Goal: Information Seeking & Learning: Learn about a topic

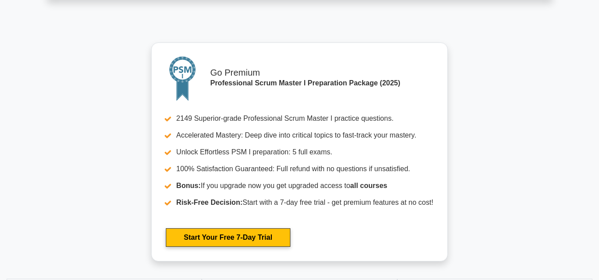
scroll to position [2552, 0]
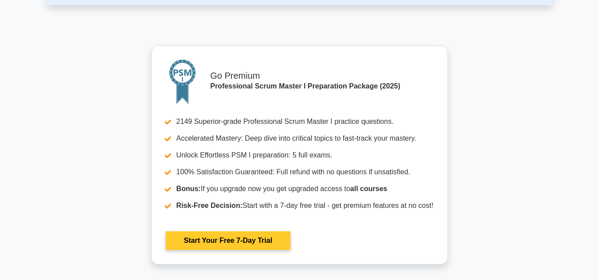
click at [240, 239] on link "Start Your Free 7-Day Trial" at bounding box center [228, 241] width 124 height 19
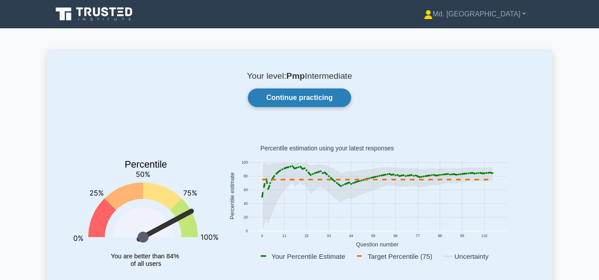
click at [317, 97] on link "Continue practicing" at bounding box center [299, 98] width 103 height 19
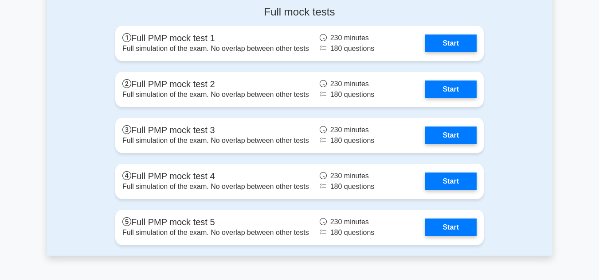
scroll to position [2860, 0]
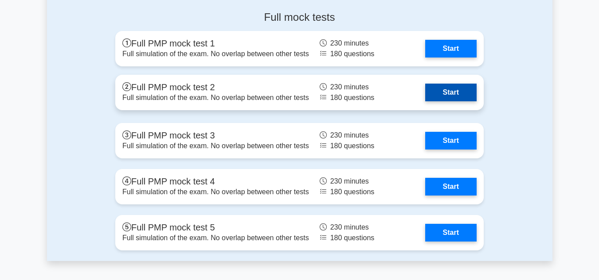
click at [451, 91] on link "Start" at bounding box center [450, 93] width 51 height 18
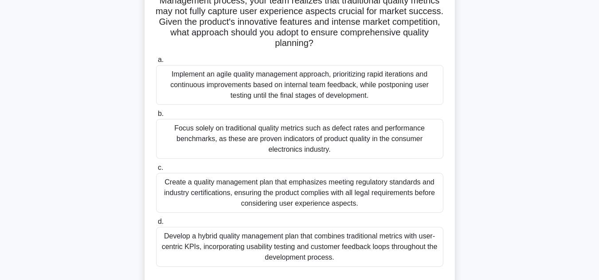
scroll to position [94, 0]
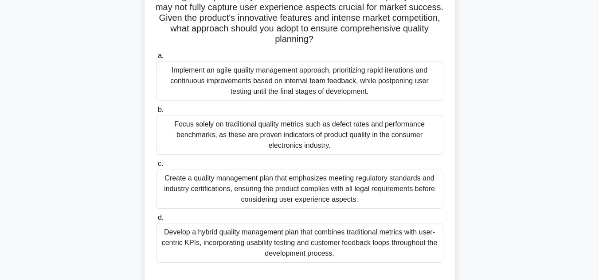
click at [249, 236] on div "Develop a hybrid quality management plan that combines traditional metrics with…" at bounding box center [299, 243] width 287 height 40
click at [156, 221] on input "d. Develop a hybrid quality management plan that combines traditional metrics w…" at bounding box center [156, 218] width 0 height 6
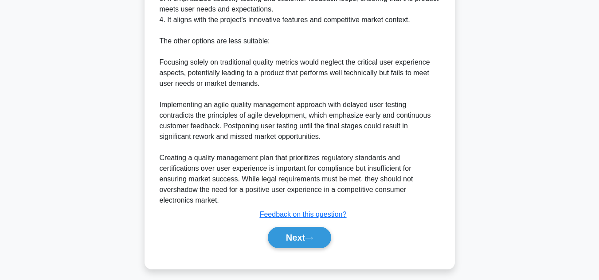
scroll to position [500, 0]
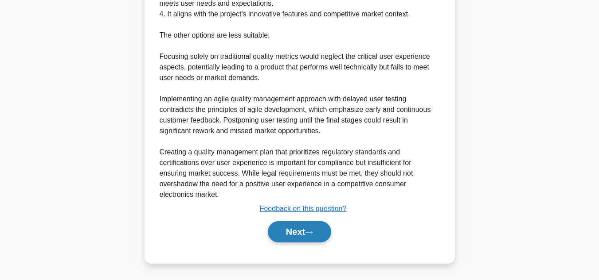
click at [293, 233] on button "Next" at bounding box center [299, 232] width 63 height 21
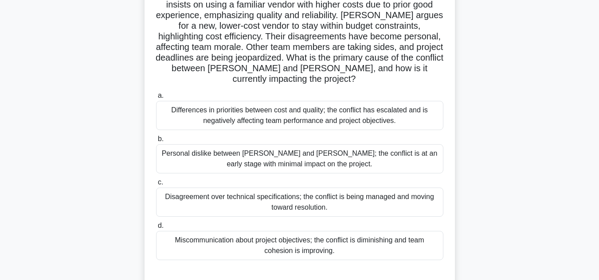
scroll to position [99, 0]
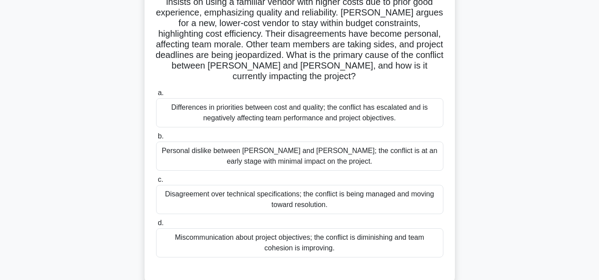
click at [334, 103] on div "Differences in priorities between cost and quality; the conflict has escalated …" at bounding box center [299, 112] width 287 height 29
click at [156, 96] on input "a. Differences in priorities between cost and quality; the conflict has escalat…" at bounding box center [156, 93] width 0 height 6
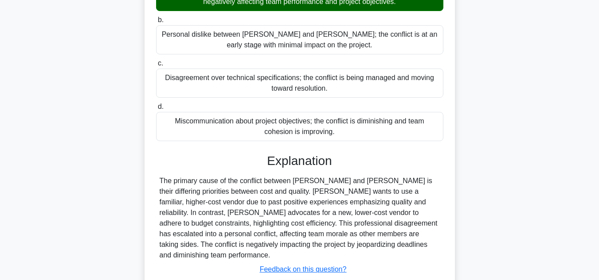
scroll to position [232, 0]
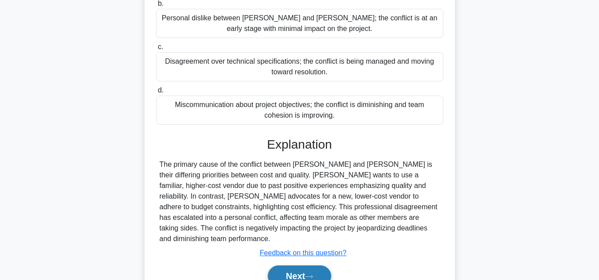
click at [299, 266] on button "Next" at bounding box center [299, 276] width 63 height 21
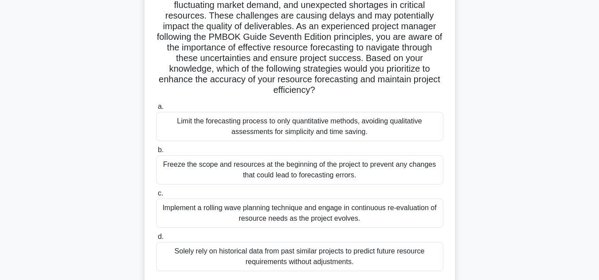
scroll to position [110, 0]
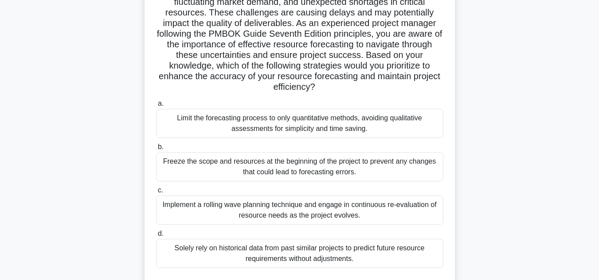
click at [338, 220] on div "Implement a rolling wave planning technique and engage in continuous re-evaluat…" at bounding box center [299, 210] width 287 height 29
click at [156, 194] on input "c. Implement a rolling wave planning technique and engage in continuous re-eval…" at bounding box center [156, 191] width 0 height 6
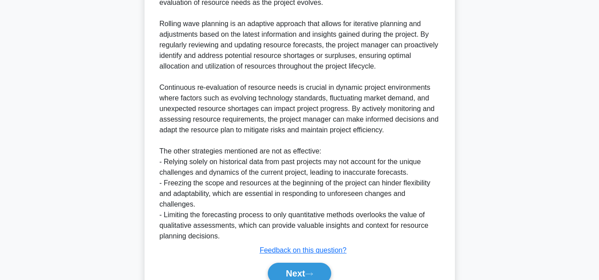
scroll to position [479, 0]
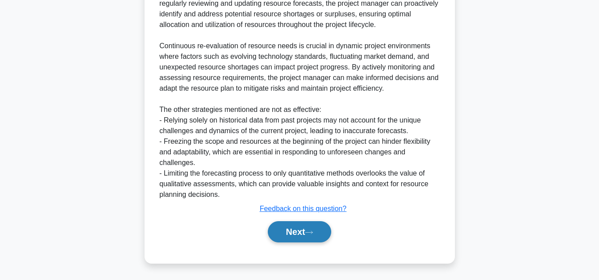
click at [293, 231] on button "Next" at bounding box center [299, 232] width 63 height 21
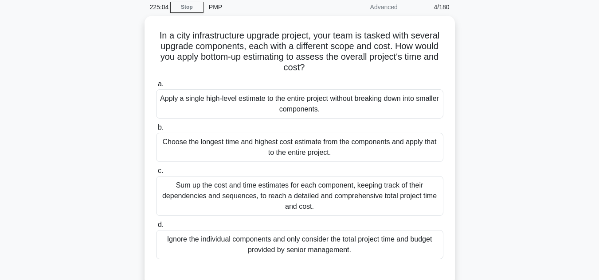
scroll to position [35, 0]
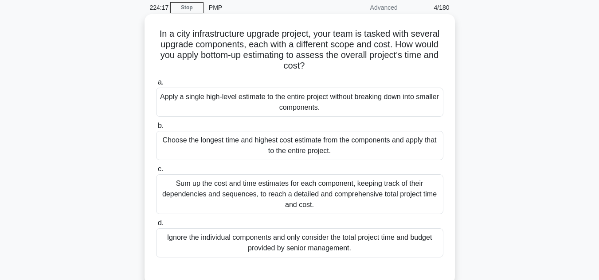
click at [384, 180] on div "Sum up the cost and time estimates for each component, keeping track of their d…" at bounding box center [299, 195] width 287 height 40
click at [156, 172] on input "c. Sum up the cost and time estimates for each component, keeping track of thei…" at bounding box center [156, 170] width 0 height 6
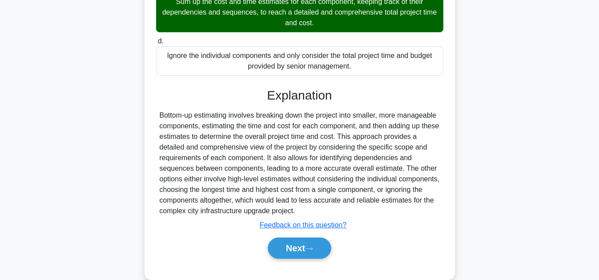
scroll to position [221, 0]
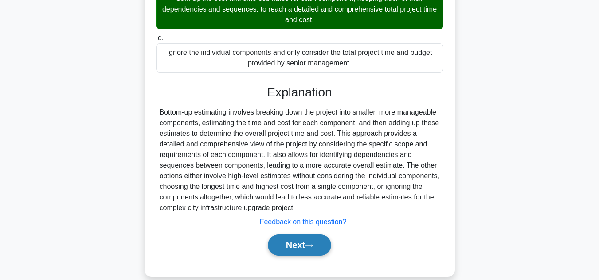
click at [295, 242] on button "Next" at bounding box center [299, 245] width 63 height 21
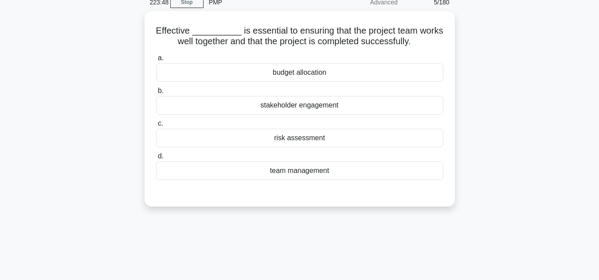
scroll to position [17, 0]
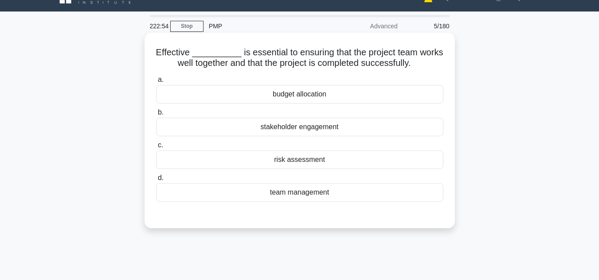
click at [338, 189] on div "team management" at bounding box center [299, 192] width 287 height 19
click at [156, 181] on input "d. team management" at bounding box center [156, 178] width 0 height 6
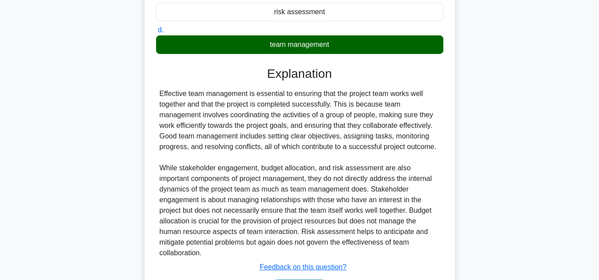
scroll to position [206, 0]
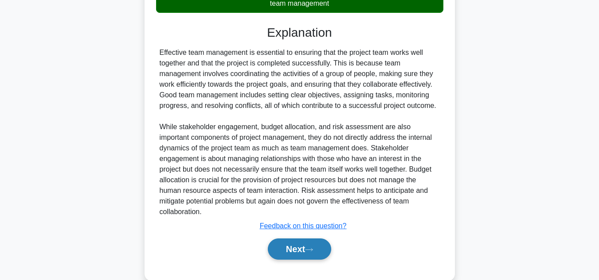
click at [303, 253] on button "Next" at bounding box center [299, 249] width 63 height 21
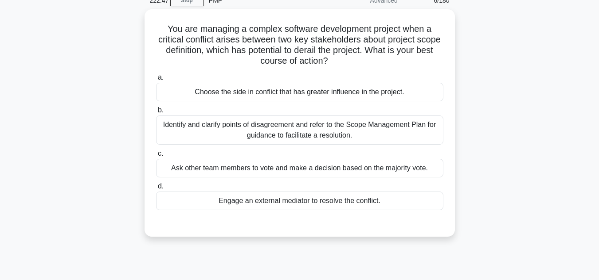
scroll to position [40, 0]
click at [395, 136] on div "Identify and clarify points of disagreement and refer to the Scope Management P…" at bounding box center [299, 130] width 287 height 29
click at [156, 114] on input "b. Identify and clarify points of disagreement and refer to the Scope Managemen…" at bounding box center [156, 111] width 0 height 6
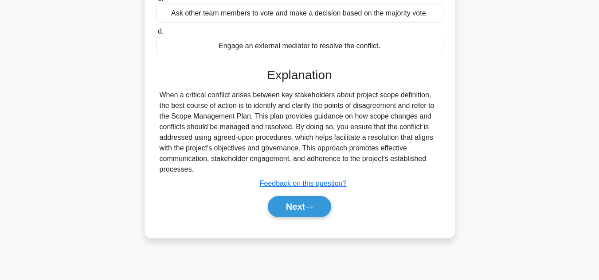
scroll to position [198, 0]
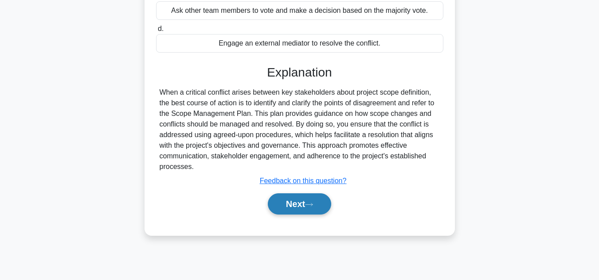
click at [295, 200] on button "Next" at bounding box center [299, 204] width 63 height 21
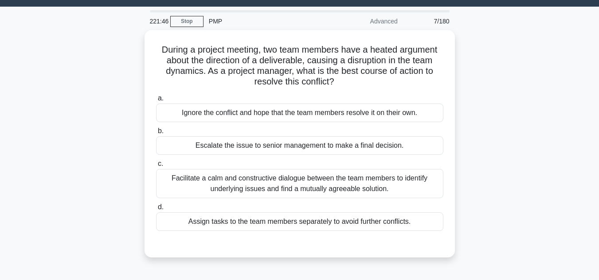
scroll to position [19, 0]
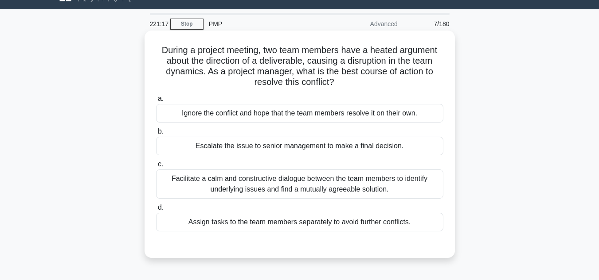
click at [333, 188] on div "Facilitate a calm and constructive dialogue between the team members to identif…" at bounding box center [299, 184] width 287 height 29
click at [156, 167] on input "c. Facilitate a calm and constructive dialogue between the team members to iden…" at bounding box center [156, 165] width 0 height 6
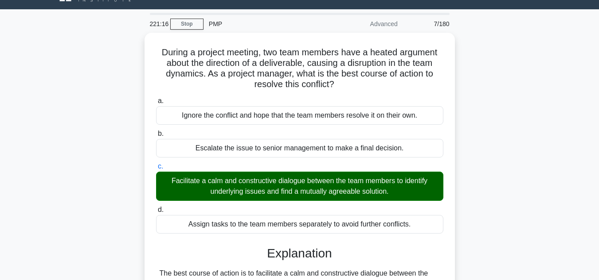
scroll to position [264, 0]
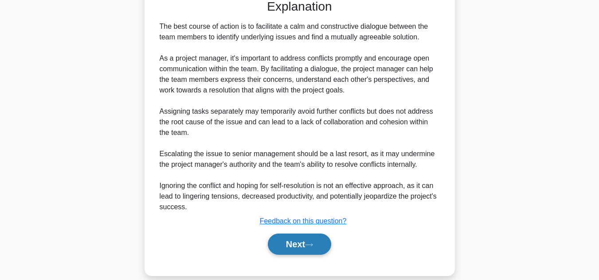
click at [286, 237] on button "Next" at bounding box center [299, 244] width 63 height 21
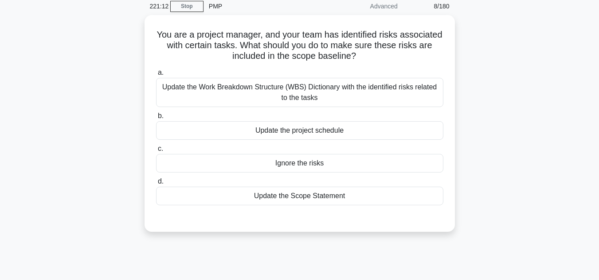
scroll to position [30, 0]
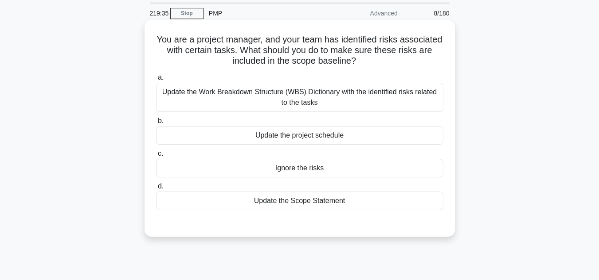
click at [307, 98] on div "Update the Work Breakdown Structure (WBS) Dictionary with the identified risks …" at bounding box center [299, 97] width 287 height 29
click at [156, 81] on input "a. Update the Work Breakdown Structure (WBS) Dictionary with the identified ris…" at bounding box center [156, 78] width 0 height 6
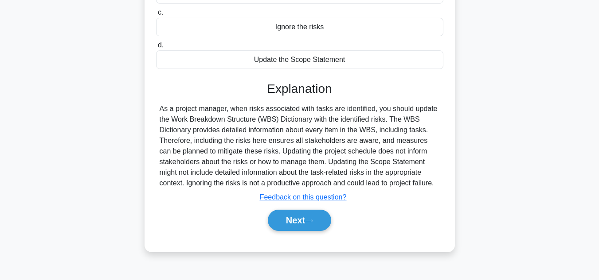
scroll to position [189, 0]
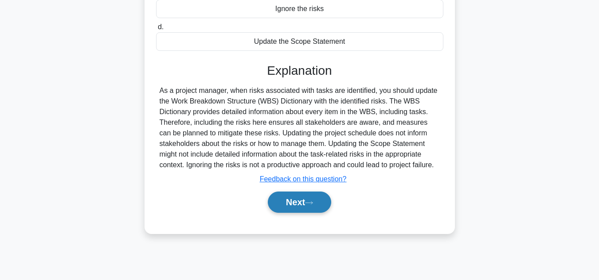
click at [304, 201] on button "Next" at bounding box center [299, 202] width 63 height 21
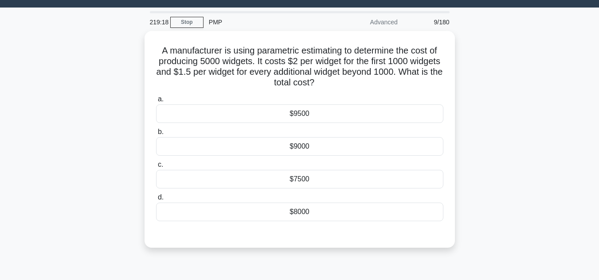
scroll to position [18, 0]
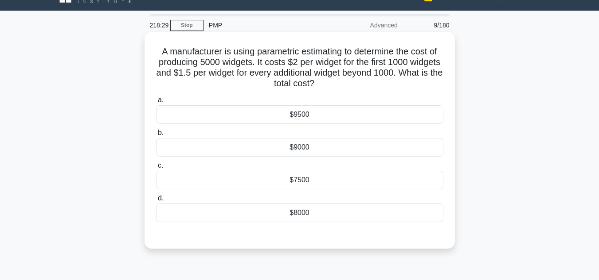
click at [329, 211] on div "$8000" at bounding box center [299, 213] width 287 height 19
click at [156, 202] on input "d. $8000" at bounding box center [156, 199] width 0 height 6
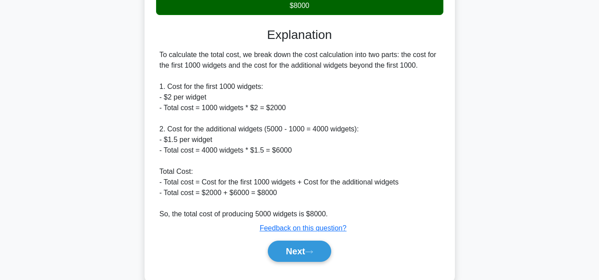
scroll to position [230, 0]
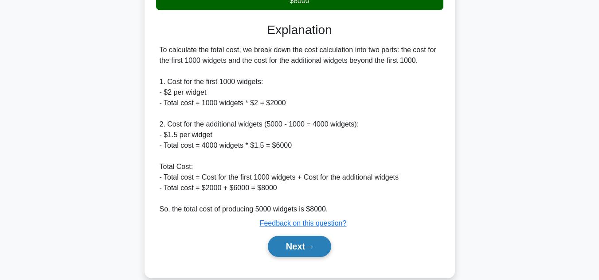
click at [291, 242] on button "Next" at bounding box center [299, 246] width 63 height 21
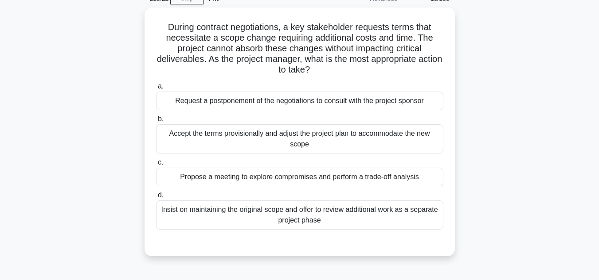
scroll to position [43, 0]
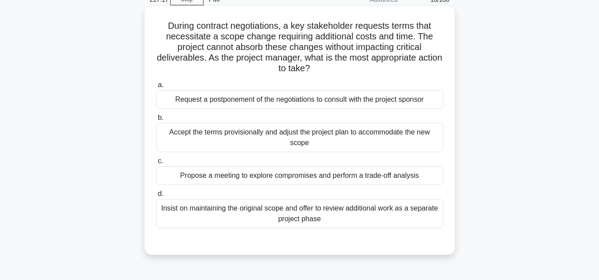
click at [274, 179] on div "Propose a meeting to explore compromises and perform a trade-off analysis" at bounding box center [299, 176] width 287 height 19
click at [156, 164] on input "c. Propose a meeting to explore compromises and perform a trade-off analysis" at bounding box center [156, 162] width 0 height 6
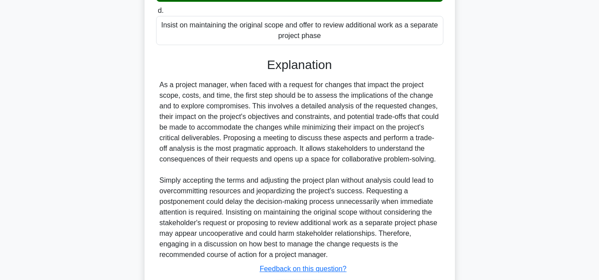
scroll to position [298, 0]
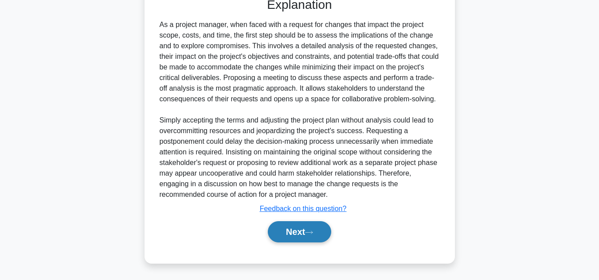
click at [295, 235] on button "Next" at bounding box center [299, 232] width 63 height 21
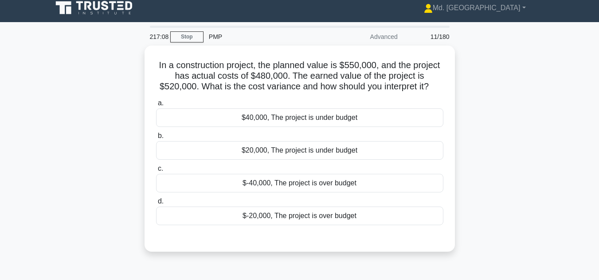
scroll to position [0, 0]
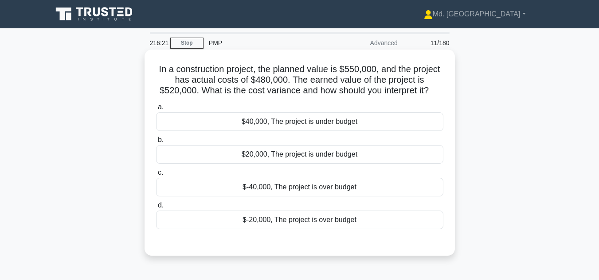
click at [293, 123] on div "$40,000, The project is under budget" at bounding box center [299, 122] width 287 height 19
click at [156, 110] on input "a. $40,000, The project is under budget" at bounding box center [156, 108] width 0 height 6
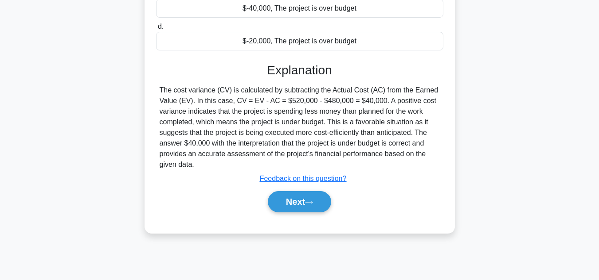
scroll to position [182, 0]
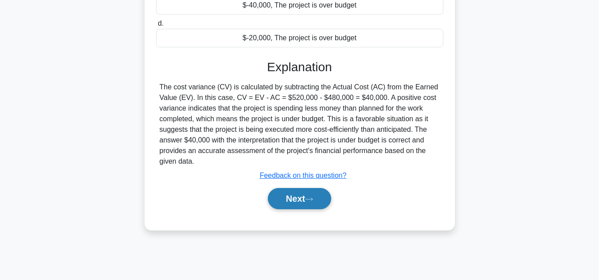
click at [291, 199] on button "Next" at bounding box center [299, 198] width 63 height 21
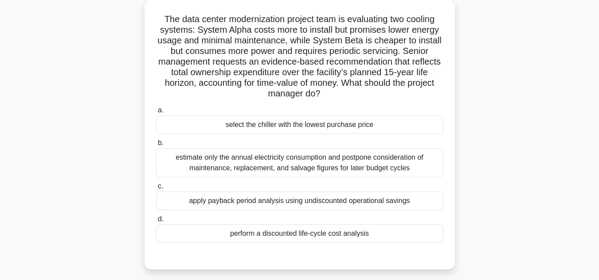
scroll to position [53, 0]
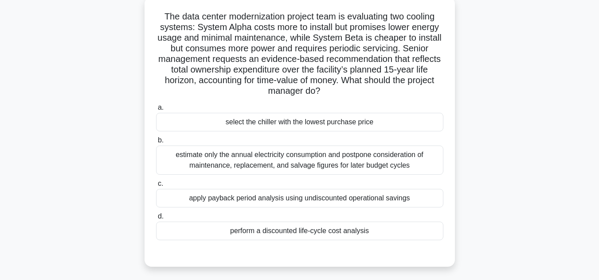
click at [368, 189] on label "c. apply payback period analysis using undiscounted operational savings" at bounding box center [299, 193] width 287 height 29
click at [156, 187] on input "c. apply payback period analysis using undiscounted operational savings" at bounding box center [156, 184] width 0 height 6
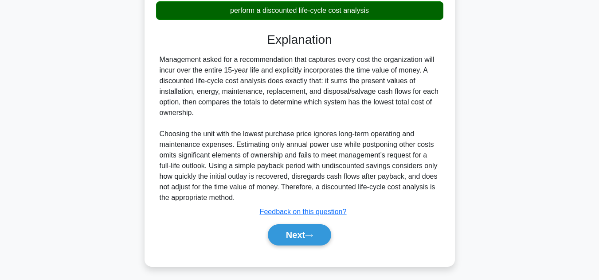
scroll to position [278, 0]
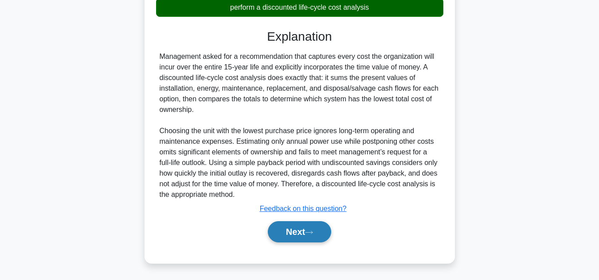
click at [295, 230] on button "Next" at bounding box center [299, 232] width 63 height 21
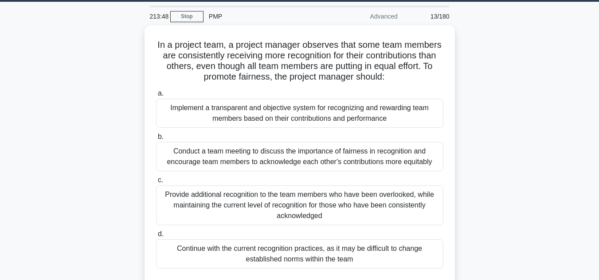
scroll to position [27, 0]
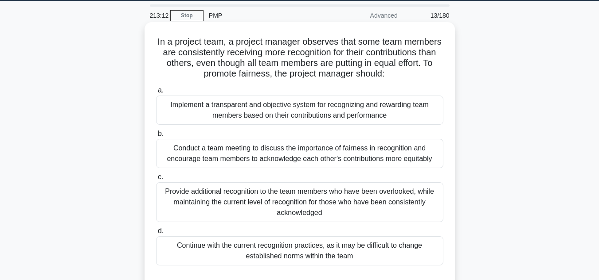
click at [278, 109] on div "Implement a transparent and objective system for recognizing and rewarding team…" at bounding box center [299, 110] width 287 height 29
click at [156, 93] on input "a. Implement a transparent and objective system for recognizing and rewarding t…" at bounding box center [156, 91] width 0 height 6
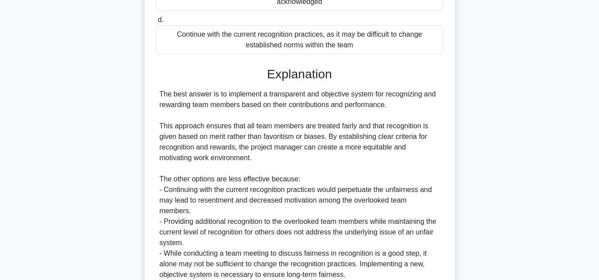
scroll to position [319, 0]
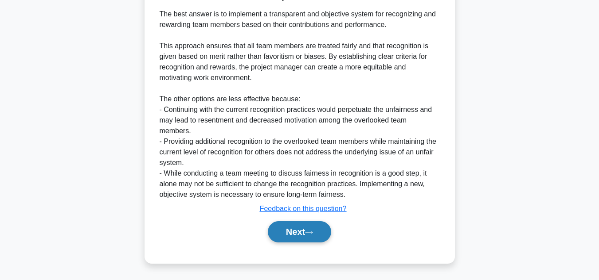
click at [307, 232] on button "Next" at bounding box center [299, 232] width 63 height 21
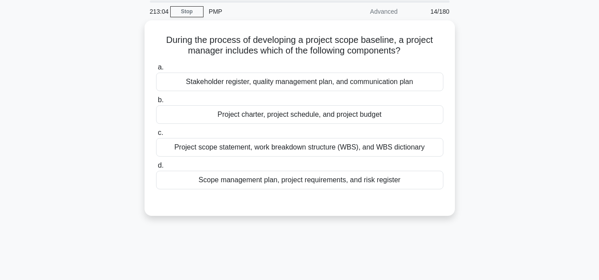
scroll to position [26, 0]
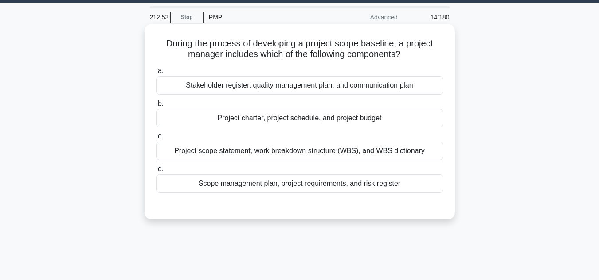
click at [346, 152] on div "Project scope statement, work breakdown structure (WBS), and WBS dictionary" at bounding box center [299, 151] width 287 height 19
click at [156, 140] on input "c. Project scope statement, work breakdown structure (WBS), and WBS dictionary" at bounding box center [156, 137] width 0 height 6
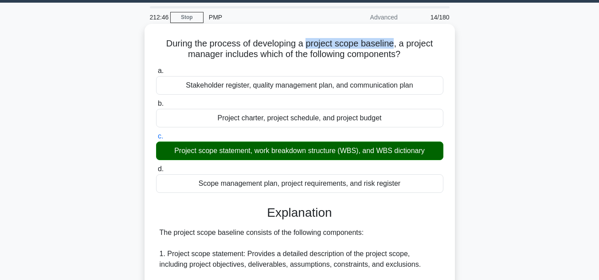
drag, startPoint x: 305, startPoint y: 45, endPoint x: 396, endPoint y: 44, distance: 90.4
click at [396, 44] on h5 "During the process of developing a project scope baseline, a project manager in…" at bounding box center [299, 49] width 289 height 22
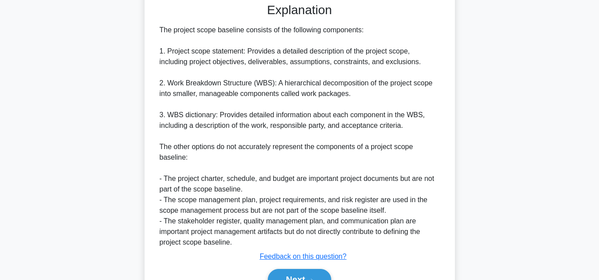
scroll to position [234, 0]
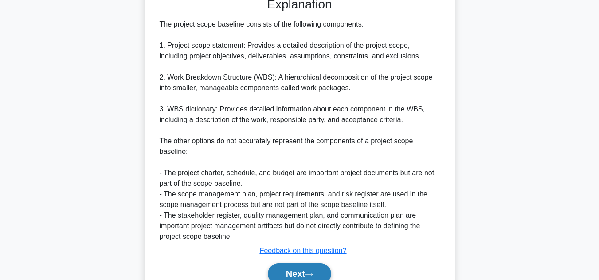
click at [290, 275] on button "Next" at bounding box center [299, 274] width 63 height 21
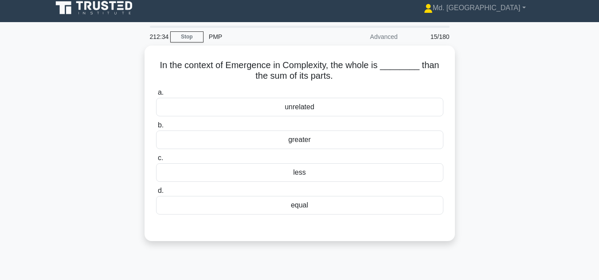
scroll to position [7, 0]
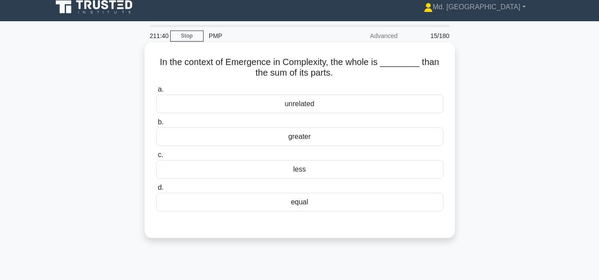
click at [319, 138] on div "greater" at bounding box center [299, 137] width 287 height 19
click at [156, 125] on input "b. greater" at bounding box center [156, 123] width 0 height 6
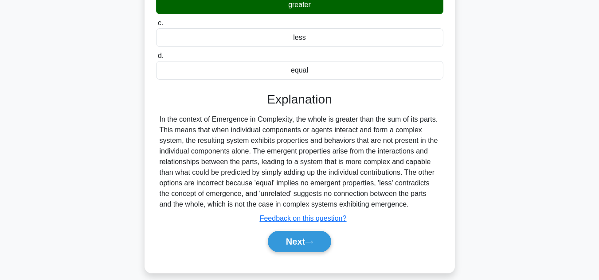
scroll to position [142, 0]
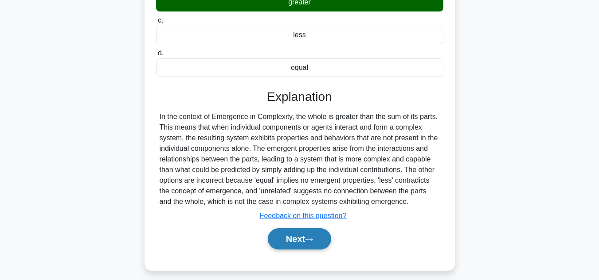
click at [301, 238] on button "Next" at bounding box center [299, 239] width 63 height 21
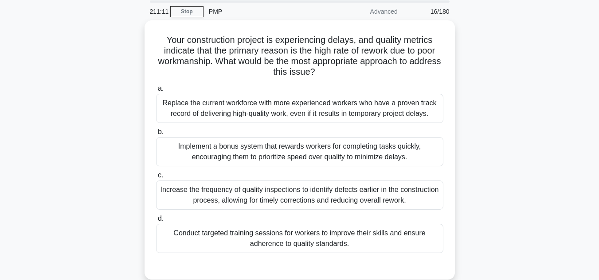
scroll to position [33, 0]
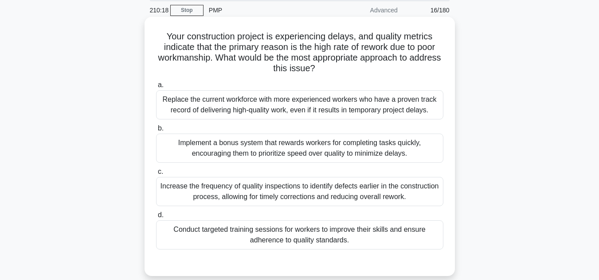
click at [328, 235] on div "Conduct targeted training sessions for workers to improve their skills and ensu…" at bounding box center [299, 235] width 287 height 29
click at [156, 218] on input "d. Conduct targeted training sessions for workers to improve their skills and e…" at bounding box center [156, 216] width 0 height 6
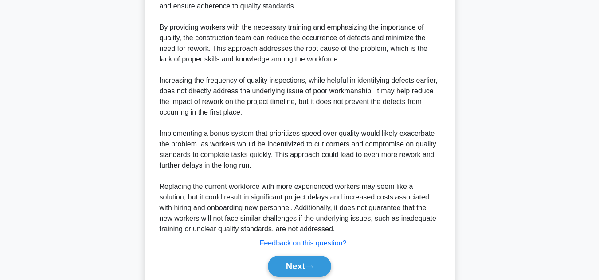
scroll to position [341, 0]
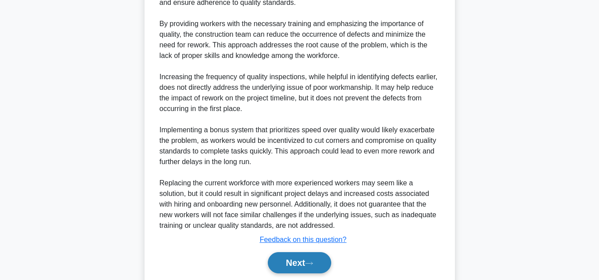
click at [291, 254] on button "Next" at bounding box center [299, 263] width 63 height 21
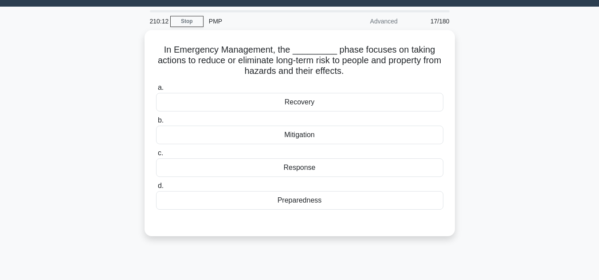
scroll to position [21, 0]
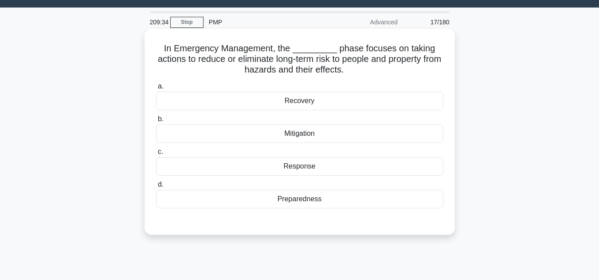
click at [298, 133] on div "Mitigation" at bounding box center [299, 133] width 287 height 19
click at [156, 122] on input "b. Mitigation" at bounding box center [156, 120] width 0 height 6
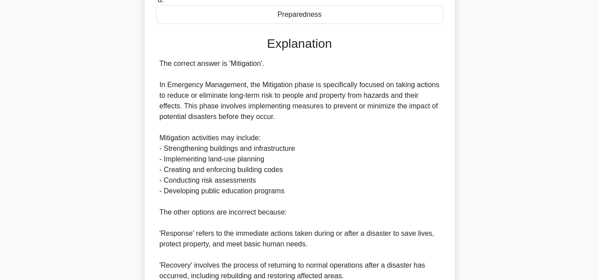
scroll to position [220, 0]
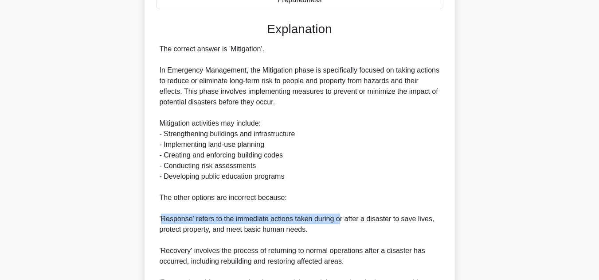
drag, startPoint x: 162, startPoint y: 221, endPoint x: 338, endPoint y: 222, distance: 175.4
click at [338, 222] on div "The correct answer is 'Mitigation'. In Emergency Management, the Mitigation pha…" at bounding box center [299, 177] width 280 height 266
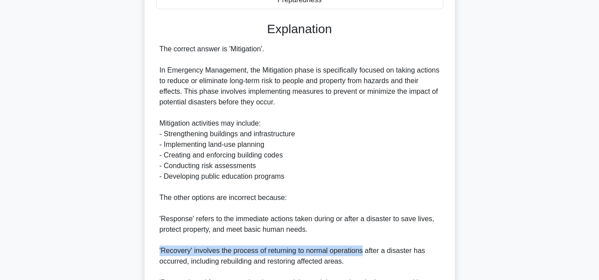
drag, startPoint x: 362, startPoint y: 252, endPoint x: 160, endPoint y: 252, distance: 202.0
click at [160, 252] on div "The correct answer is 'Mitigation'. In Emergency Management, the Mitigation pha…" at bounding box center [299, 177] width 280 height 266
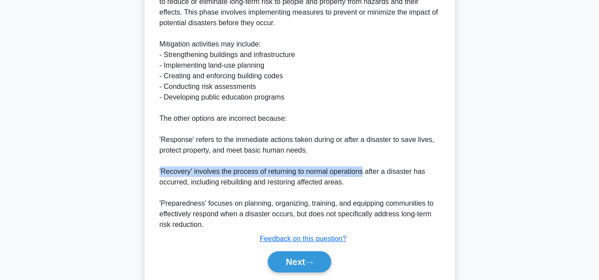
scroll to position [306, 0]
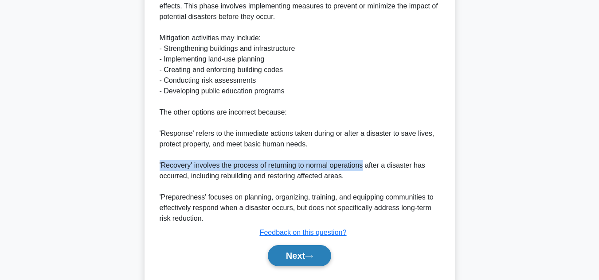
click at [292, 255] on button "Next" at bounding box center [299, 255] width 63 height 21
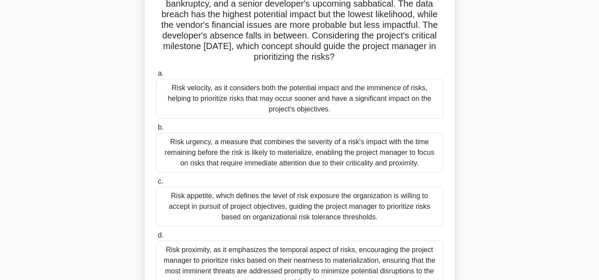
scroll to position [110, 0]
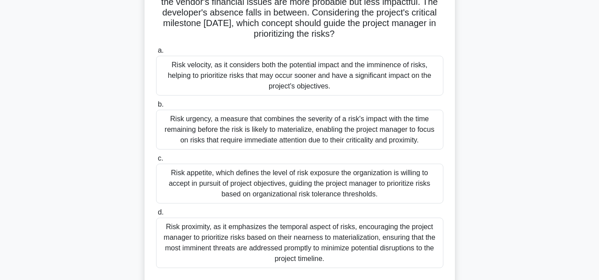
click at [243, 173] on div "Risk appetite, which defines the level of risk exposure the organization is wil…" at bounding box center [299, 184] width 287 height 40
click at [156, 162] on input "c. Risk appetite, which defines the level of risk exposure the organization is …" at bounding box center [156, 159] width 0 height 6
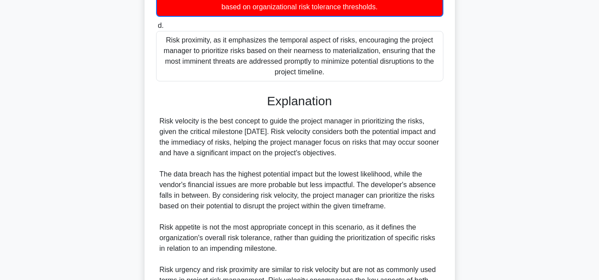
scroll to position [301, 0]
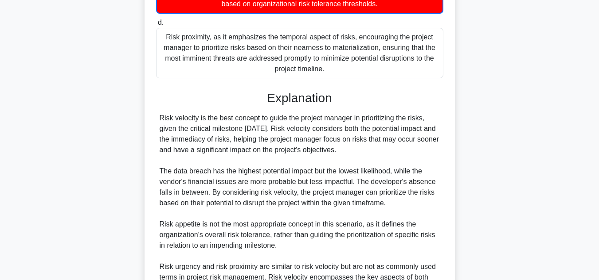
drag, startPoint x: 379, startPoint y: 151, endPoint x: 290, endPoint y: 130, distance: 91.8
click at [290, 130] on div "Risk velocity is the best concept to guide the project manager in prioritizing …" at bounding box center [299, 203] width 280 height 181
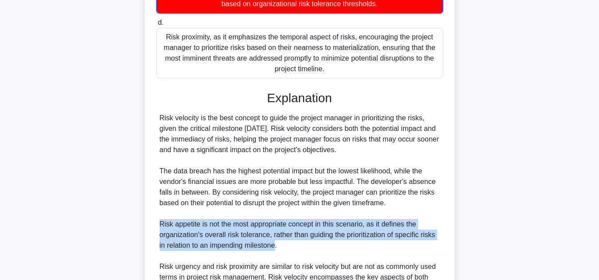
drag, startPoint x: 276, startPoint y: 249, endPoint x: 159, endPoint y: 225, distance: 119.0
click at [159, 225] on div "Risk velocity is the best concept to guide the project manager in prioritizing …" at bounding box center [299, 203] width 280 height 181
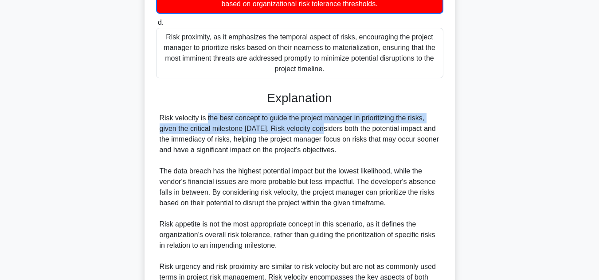
drag, startPoint x: 158, startPoint y: 116, endPoint x: 270, endPoint y: 131, distance: 113.2
click at [270, 131] on div "Risk velocity is the best concept to guide the project manager in prioritizing …" at bounding box center [299, 203] width 287 height 181
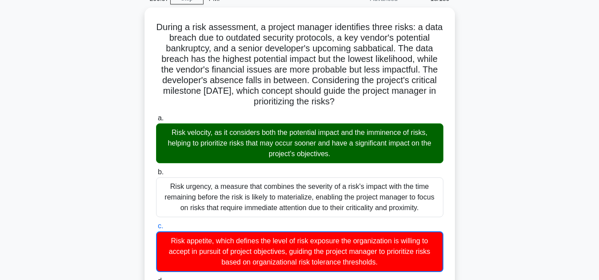
scroll to position [0, 0]
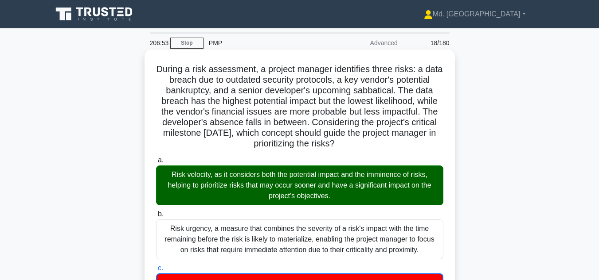
drag, startPoint x: 309, startPoint y: 144, endPoint x: 392, endPoint y: 148, distance: 82.9
click at [392, 148] on h5 "During a risk assessment, a project manager identifies three risks: a data brea…" at bounding box center [299, 107] width 289 height 86
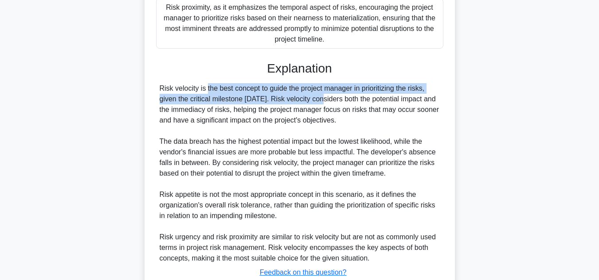
scroll to position [391, 0]
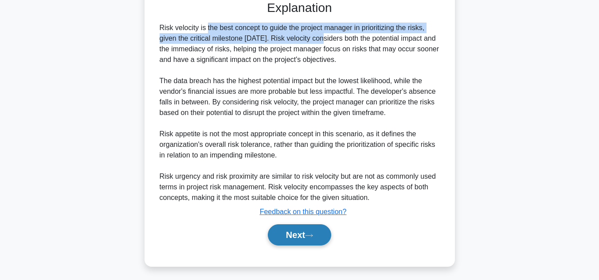
click at [291, 231] on button "Next" at bounding box center [299, 235] width 63 height 21
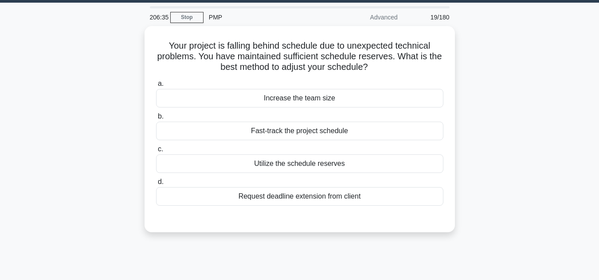
scroll to position [23, 0]
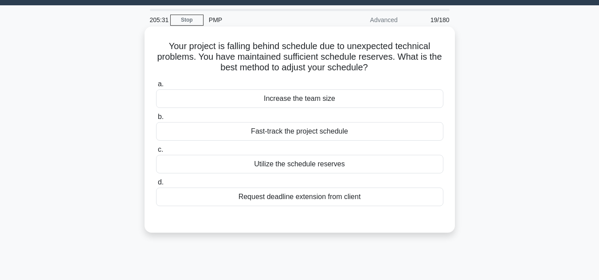
click at [298, 165] on div "Utilize the schedule reserves" at bounding box center [299, 164] width 287 height 19
click at [156, 153] on input "c. Utilize the schedule reserves" at bounding box center [156, 150] width 0 height 6
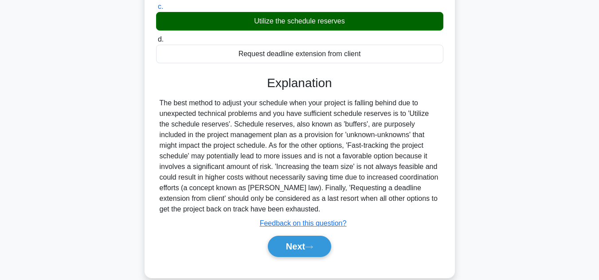
scroll to position [174, 0]
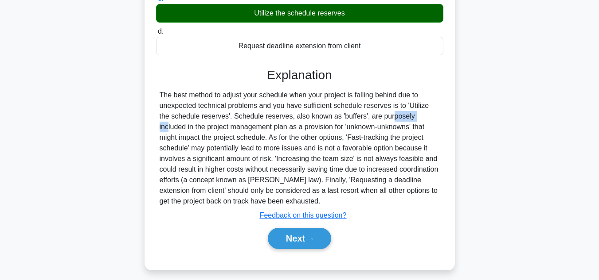
drag, startPoint x: 326, startPoint y: 116, endPoint x: 354, endPoint y: 115, distance: 27.9
click at [354, 115] on div "The best method to adjust your schedule when your project is falling behind due…" at bounding box center [299, 148] width 280 height 117
drag, startPoint x: 313, startPoint y: 129, endPoint x: 377, endPoint y: 129, distance: 64.2
click at [377, 129] on div "The best method to adjust your schedule when your project is falling behind due…" at bounding box center [299, 148] width 280 height 117
click at [240, 161] on div "The best method to adjust your schedule when your project is falling behind due…" at bounding box center [299, 148] width 280 height 117
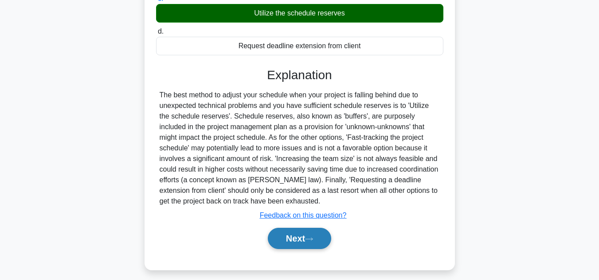
click at [296, 238] on button "Next" at bounding box center [299, 238] width 63 height 21
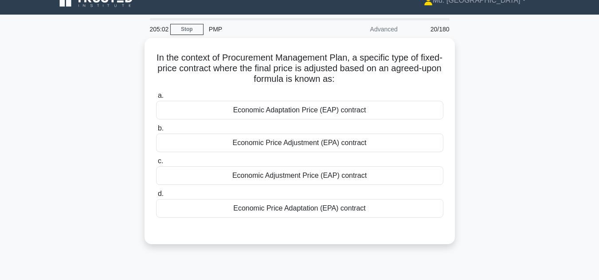
scroll to position [12, 0]
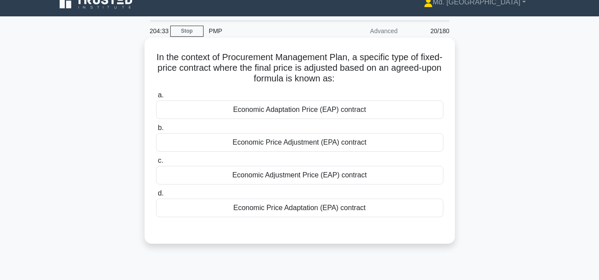
click at [341, 146] on div "Economic Price Adjustment (EPA) contract" at bounding box center [299, 142] width 287 height 19
click at [156, 131] on input "b. Economic Price Adjustment (EPA) contract" at bounding box center [156, 128] width 0 height 6
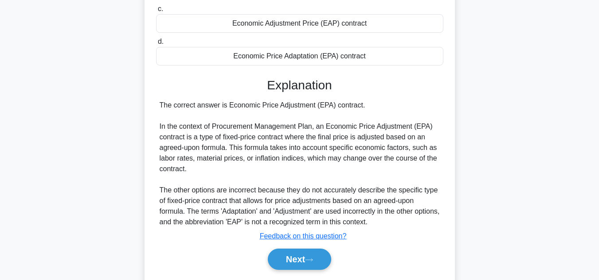
scroll to position [169, 0]
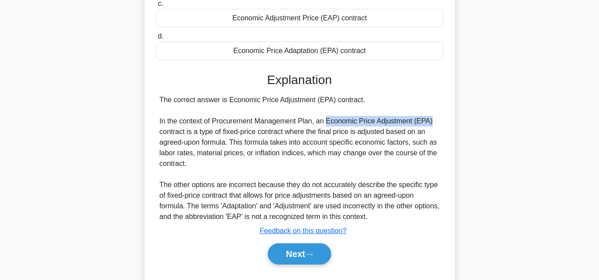
drag, startPoint x: 326, startPoint y: 121, endPoint x: 429, endPoint y: 120, distance: 103.7
click at [429, 120] on div "The correct answer is Economic Price Adjustment (EPA) contract. In the context …" at bounding box center [299, 159] width 280 height 128
click at [299, 258] on button "Next" at bounding box center [299, 254] width 63 height 21
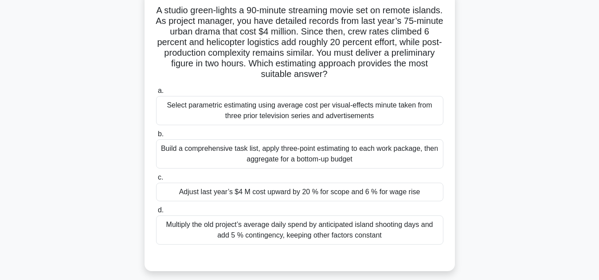
scroll to position [62, 0]
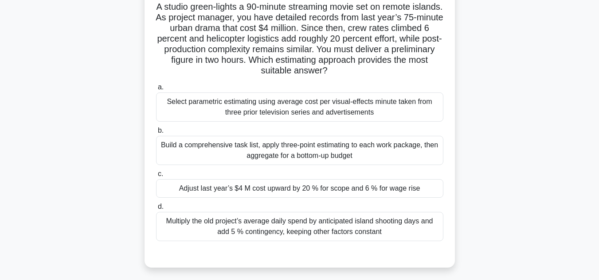
click at [286, 149] on div "Build a comprehensive task list, apply three-point estimating to each work pack…" at bounding box center [299, 150] width 287 height 29
click at [156, 134] on input "b. Build a comprehensive task list, apply three-point estimating to each work p…" at bounding box center [156, 131] width 0 height 6
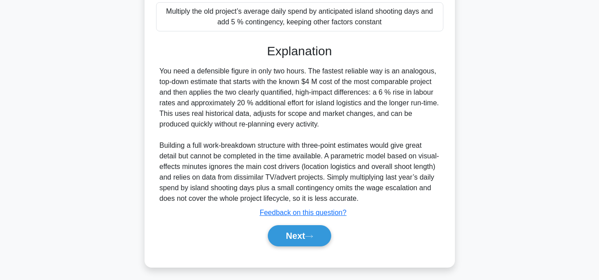
scroll to position [278, 0]
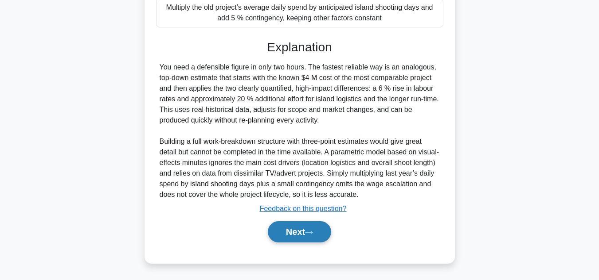
click at [297, 230] on button "Next" at bounding box center [299, 232] width 63 height 21
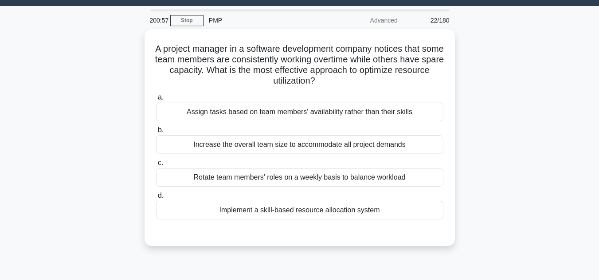
scroll to position [20, 0]
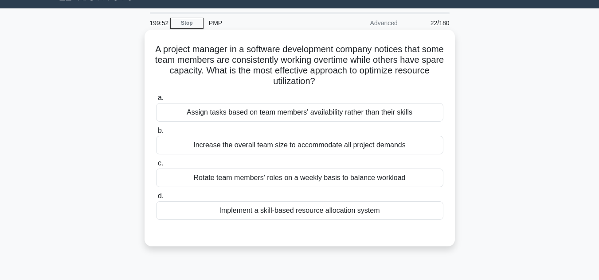
click at [271, 210] on div "Implement a skill-based resource allocation system" at bounding box center [299, 211] width 287 height 19
click at [156, 199] on input "d. Implement a skill-based resource allocation system" at bounding box center [156, 197] width 0 height 6
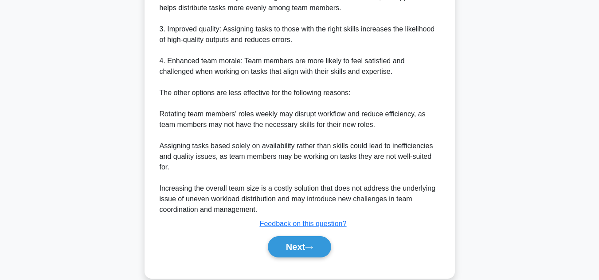
scroll to position [397, 0]
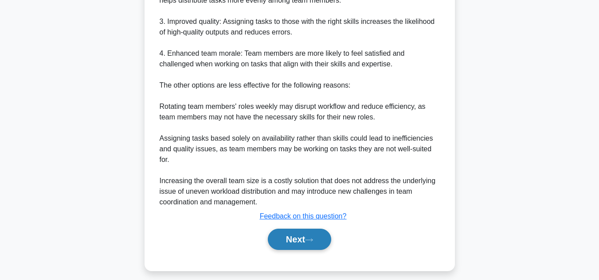
click at [288, 239] on button "Next" at bounding box center [299, 239] width 63 height 21
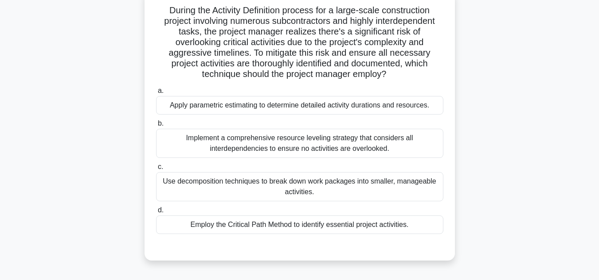
scroll to position [57, 0]
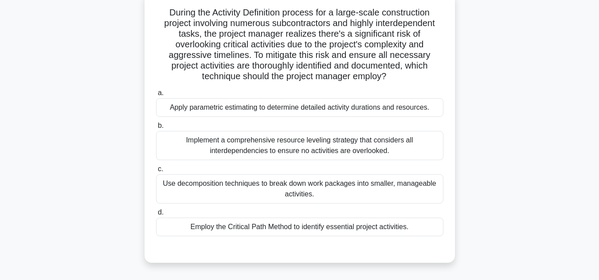
click at [260, 186] on div "Use decomposition techniques to break down work packages into smaller, manageab…" at bounding box center [299, 189] width 287 height 29
click at [156, 172] on input "c. Use decomposition techniques to break down work packages into smaller, manag…" at bounding box center [156, 170] width 0 height 6
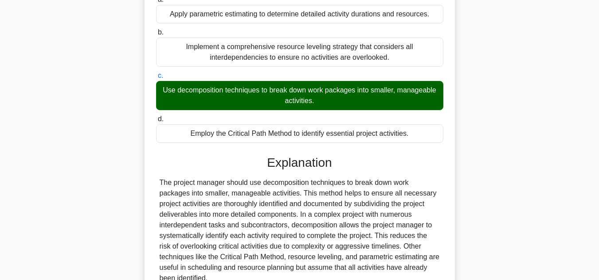
scroll to position [234, 0]
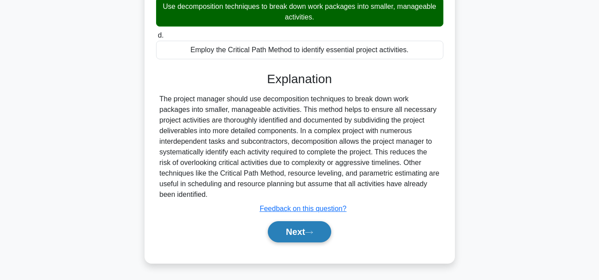
click at [291, 230] on button "Next" at bounding box center [299, 232] width 63 height 21
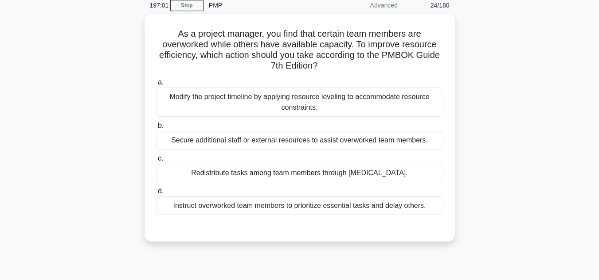
scroll to position [34, 0]
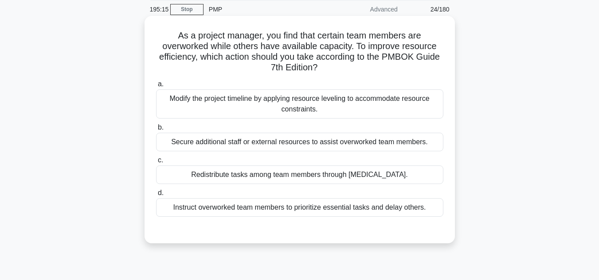
click at [374, 175] on div "Redistribute tasks among team members through [MEDICAL_DATA]." at bounding box center [299, 175] width 287 height 19
click at [156, 163] on input "c. Redistribute tasks among team members through [MEDICAL_DATA]." at bounding box center [156, 161] width 0 height 6
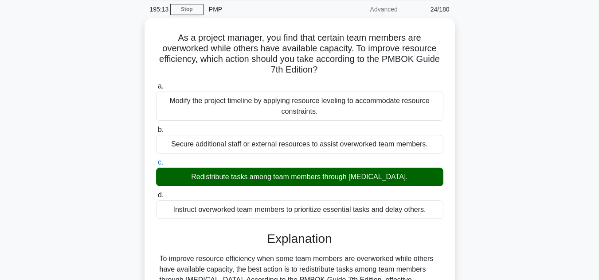
scroll to position [198, 0]
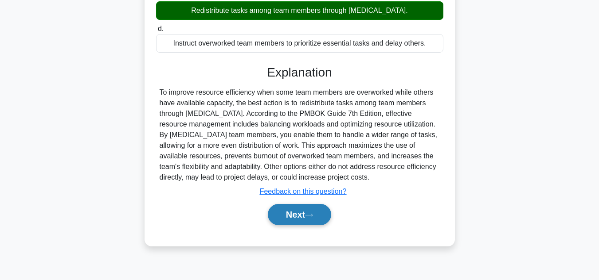
click at [289, 219] on button "Next" at bounding box center [299, 214] width 63 height 21
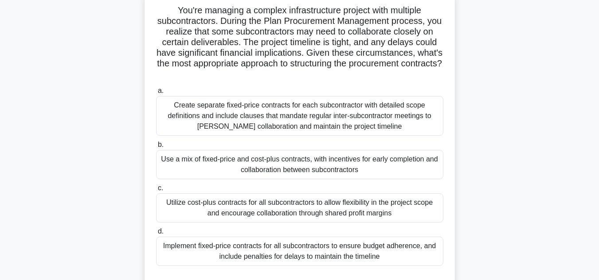
scroll to position [62, 0]
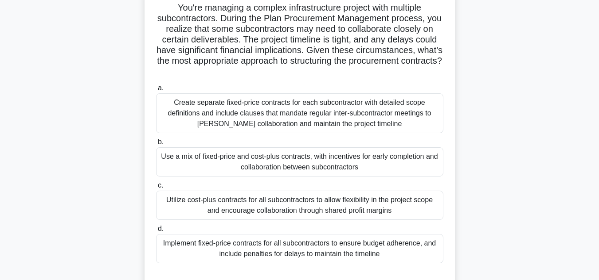
click at [284, 119] on div "Create separate fixed-price contracts for each subcontractor with detailed scop…" at bounding box center [299, 113] width 287 height 40
click at [156, 91] on input "a. Create separate fixed-price contracts for each subcontractor with detailed s…" at bounding box center [156, 89] width 0 height 6
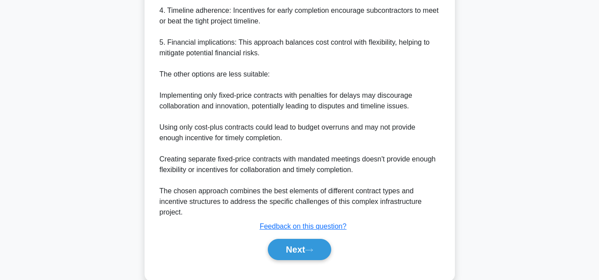
scroll to position [544, 0]
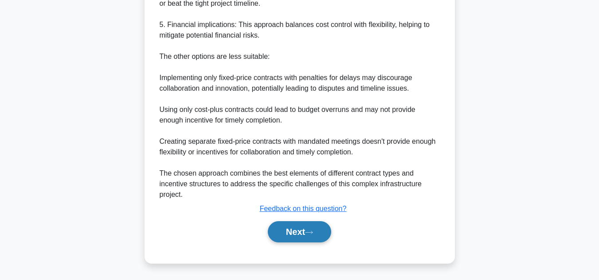
click at [289, 237] on button "Next" at bounding box center [299, 232] width 63 height 21
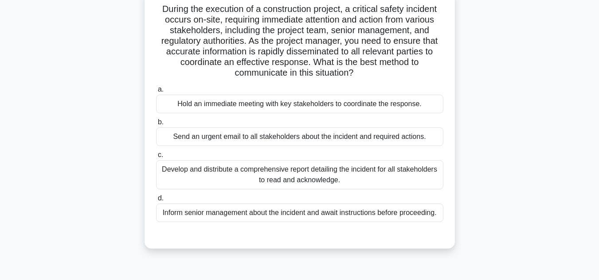
scroll to position [43, 0]
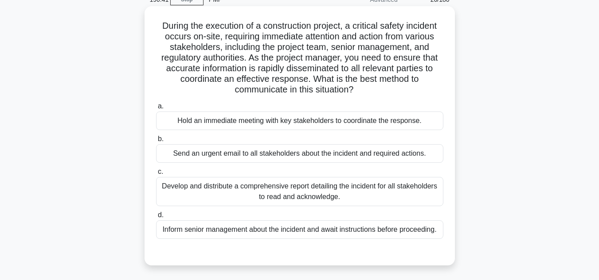
click at [264, 118] on div "Hold an immediate meeting with key stakeholders to coordinate the response." at bounding box center [299, 121] width 287 height 19
click at [156, 109] on input "a. Hold an immediate meeting with key stakeholders to coordinate the response." at bounding box center [156, 107] width 0 height 6
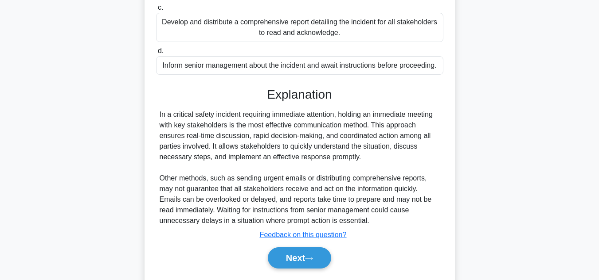
scroll to position [234, 0]
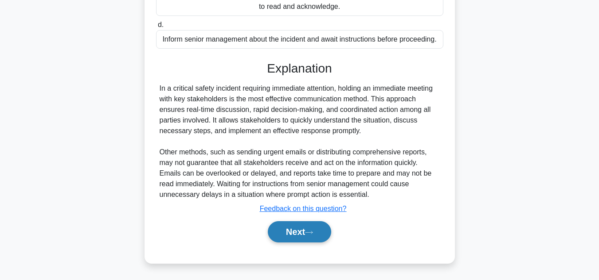
click at [299, 232] on button "Next" at bounding box center [299, 232] width 63 height 21
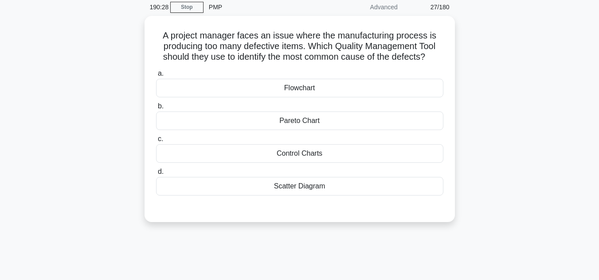
scroll to position [35, 0]
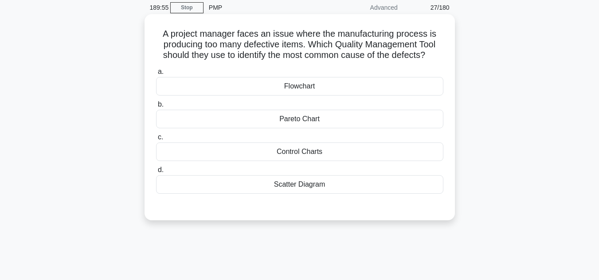
click at [298, 150] on div "Control Charts" at bounding box center [299, 152] width 287 height 19
click at [156, 140] on input "c. Control Charts" at bounding box center [156, 138] width 0 height 6
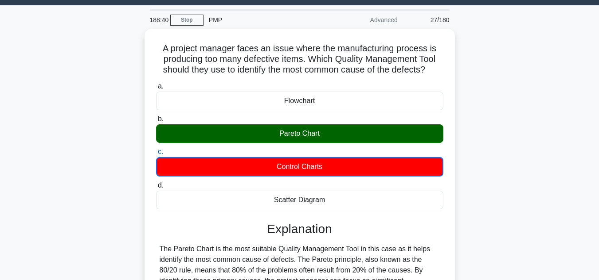
scroll to position [23, 0]
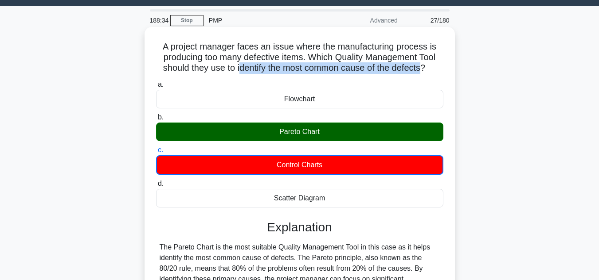
drag, startPoint x: 424, startPoint y: 69, endPoint x: 237, endPoint y: 69, distance: 187.4
click at [237, 69] on h5 "A project manager faces an issue where the manufacturing process is producing t…" at bounding box center [299, 57] width 289 height 33
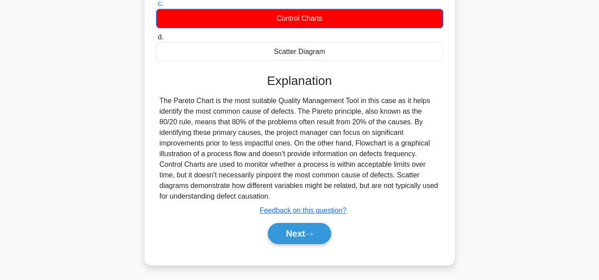
scroll to position [174, 0]
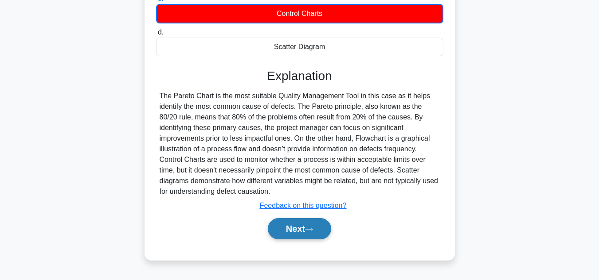
click at [296, 233] on button "Next" at bounding box center [299, 228] width 63 height 21
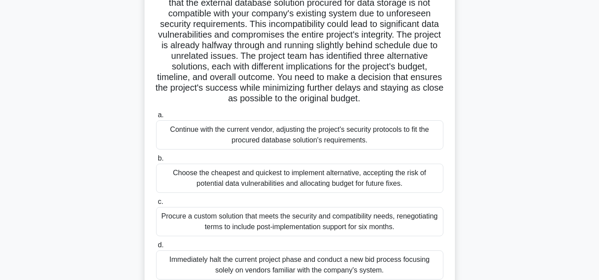
scroll to position [81, 0]
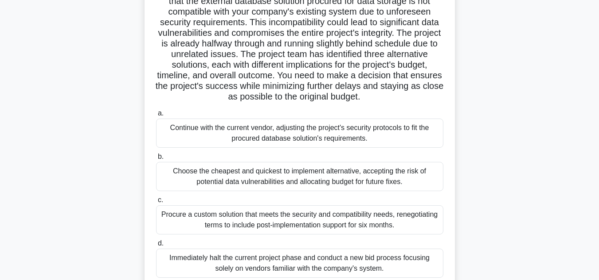
click at [499, 201] on div "In the middle of a large-scale software development project, you discover that …" at bounding box center [299, 143] width 505 height 345
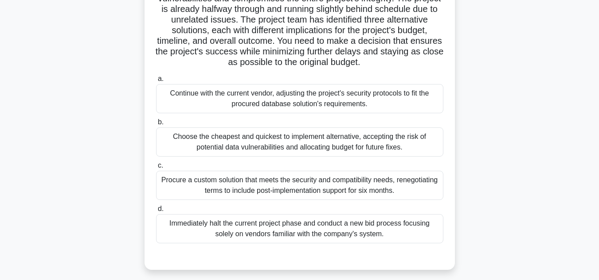
scroll to position [117, 0]
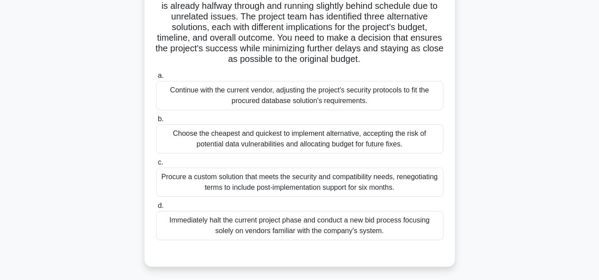
click at [278, 151] on div "Choose the cheapest and quickest to implement alternative, accepting the risk o…" at bounding box center [299, 138] width 287 height 29
click at [156, 122] on input "b. Choose the cheapest and quickest to implement alternative, accepting the ris…" at bounding box center [156, 120] width 0 height 6
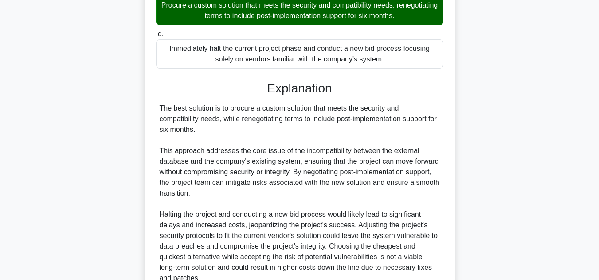
scroll to position [384, 0]
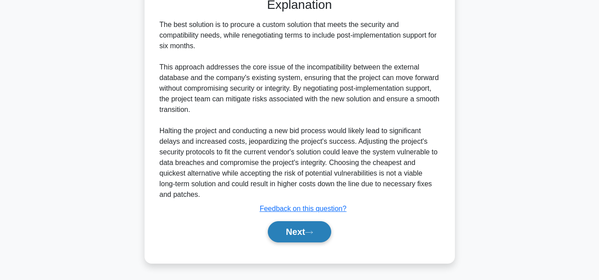
click at [292, 231] on button "Next" at bounding box center [299, 232] width 63 height 21
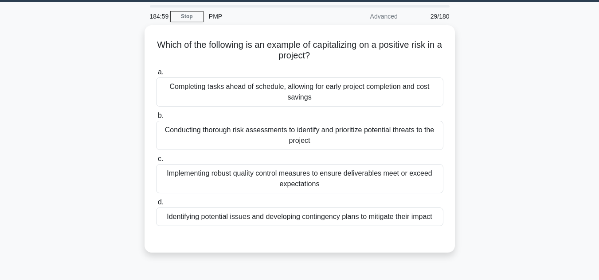
scroll to position [28, 0]
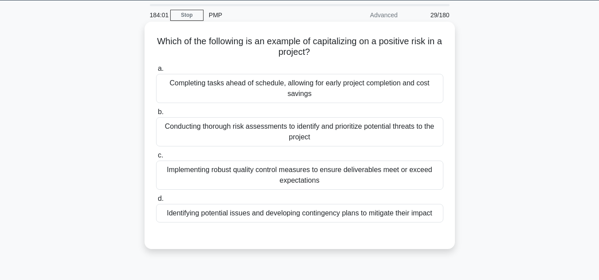
click at [370, 88] on div "Completing tasks ahead of schedule, allowing for early project completion and c…" at bounding box center [299, 88] width 287 height 29
click at [156, 72] on input "a. Completing tasks ahead of schedule, allowing for early project completion an…" at bounding box center [156, 69] width 0 height 6
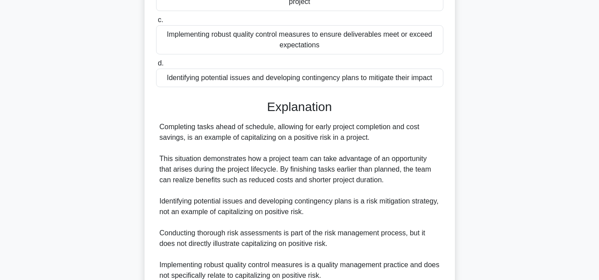
scroll to position [245, 0]
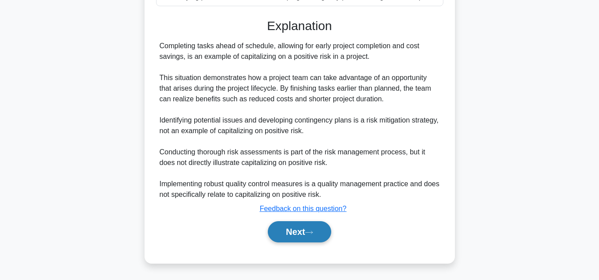
click at [303, 233] on button "Next" at bounding box center [299, 232] width 63 height 21
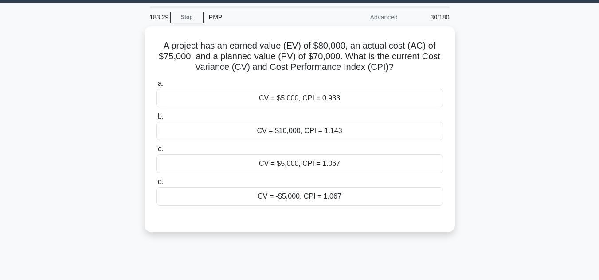
scroll to position [0, 0]
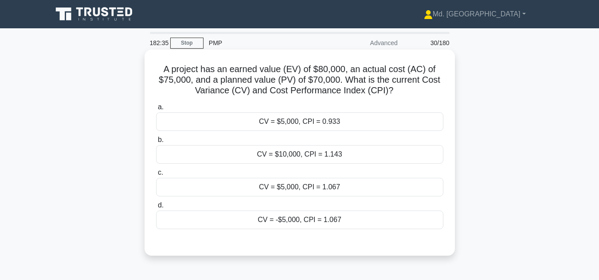
click at [343, 185] on div "CV = $5,000, CPI = 1.067" at bounding box center [299, 187] width 287 height 19
click at [156, 176] on input "c. CV = $5,000, CPI = 1.067" at bounding box center [156, 173] width 0 height 6
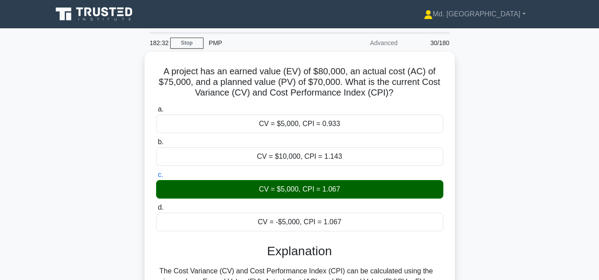
scroll to position [198, 0]
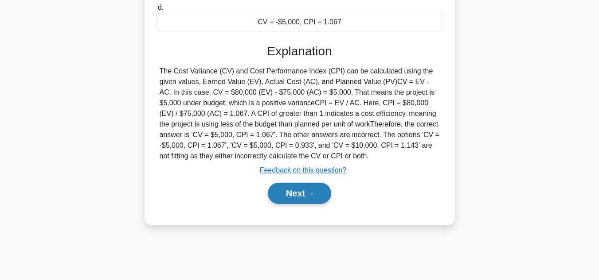
click at [295, 194] on button "Next" at bounding box center [299, 193] width 63 height 21
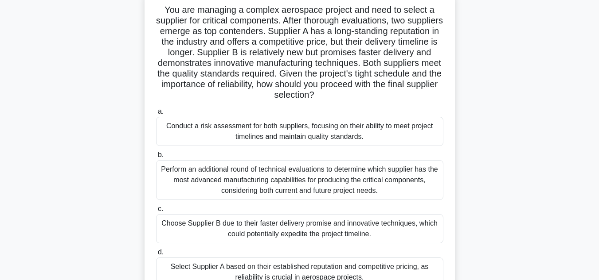
scroll to position [79, 0]
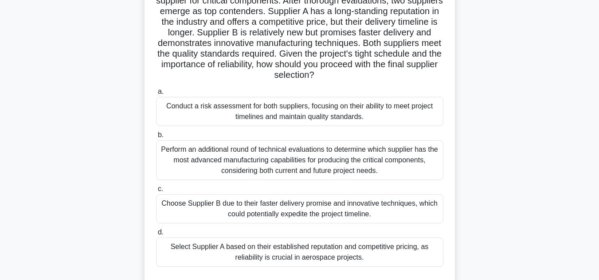
click at [303, 153] on div "Perform an additional round of technical evaluations to determine which supplie…" at bounding box center [299, 160] width 287 height 40
click at [156, 138] on input "b. Perform an additional round of technical evaluations to determine which supp…" at bounding box center [156, 135] width 0 height 6
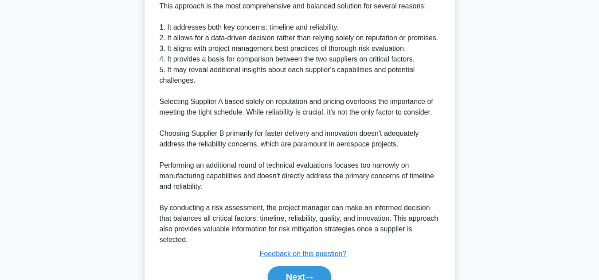
scroll to position [418, 0]
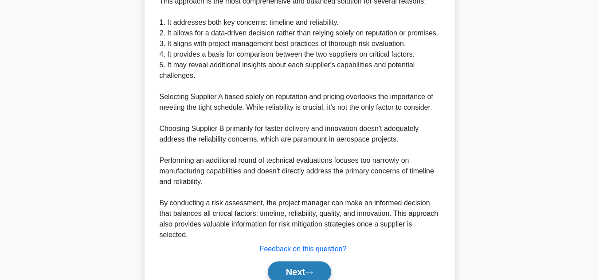
click at [287, 272] on button "Next" at bounding box center [299, 272] width 63 height 21
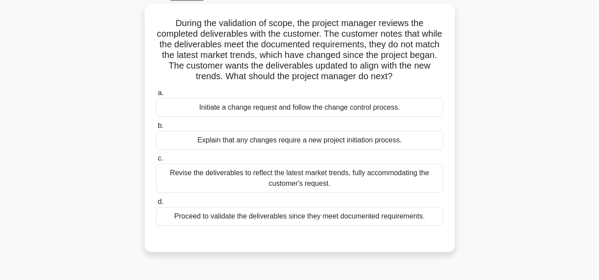
scroll to position [51, 0]
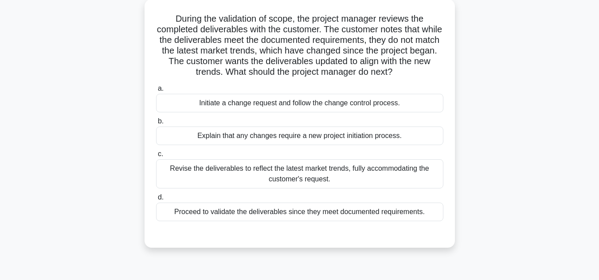
click at [338, 101] on div "Initiate a change request and follow the change control process." at bounding box center [299, 103] width 287 height 19
click at [156, 92] on input "a. Initiate a change request and follow the change control process." at bounding box center [156, 89] width 0 height 6
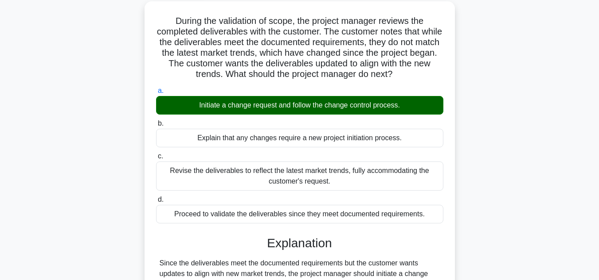
scroll to position [295, 0]
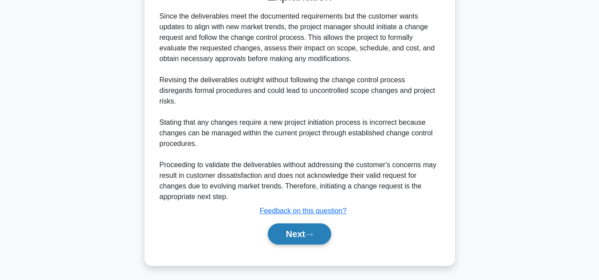
click at [303, 236] on button "Next" at bounding box center [299, 234] width 63 height 21
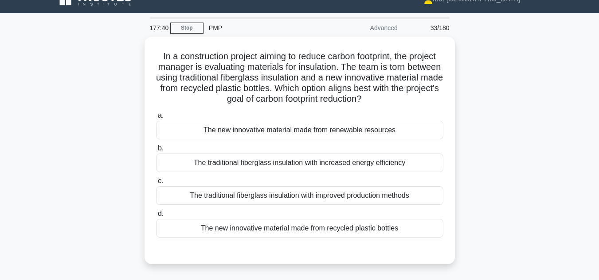
scroll to position [9, 0]
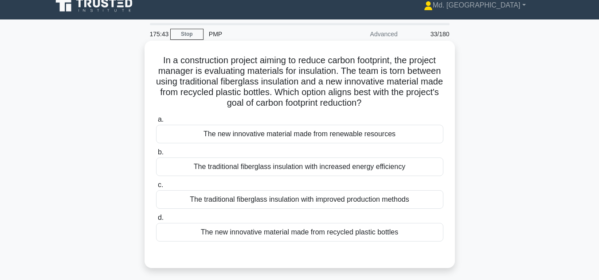
click at [299, 235] on div "The new innovative material made from recycled plastic bottles" at bounding box center [299, 232] width 287 height 19
click at [156, 221] on input "d. The new innovative material made from recycled plastic bottles" at bounding box center [156, 218] width 0 height 6
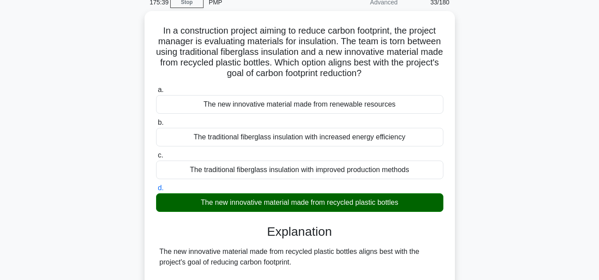
scroll to position [54, 0]
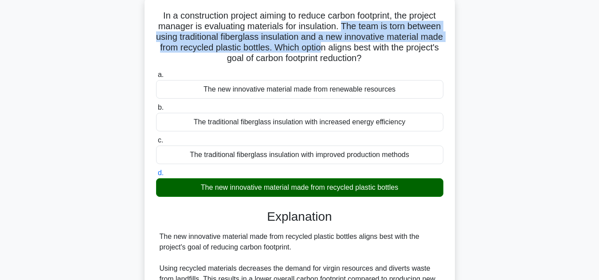
drag, startPoint x: 362, startPoint y: 25, endPoint x: 389, endPoint y: 47, distance: 34.3
click at [389, 47] on h5 "In a construction project aiming to reduce carbon footprint, the project manage…" at bounding box center [299, 37] width 289 height 54
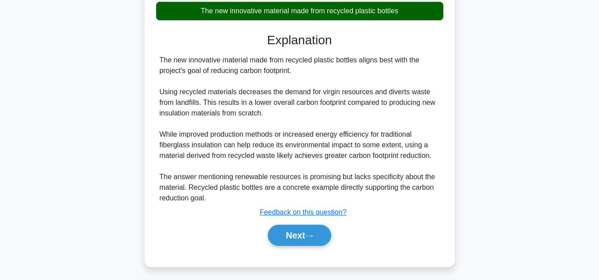
scroll to position [234, 0]
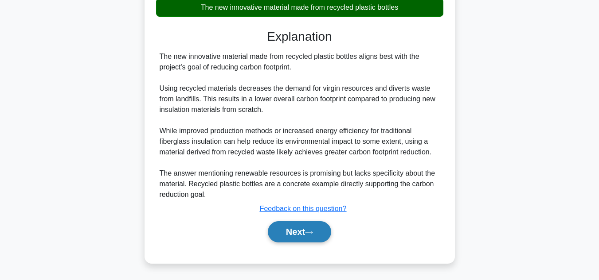
click at [294, 231] on button "Next" at bounding box center [299, 232] width 63 height 21
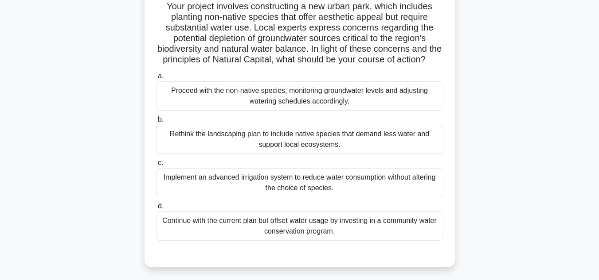
scroll to position [64, 0]
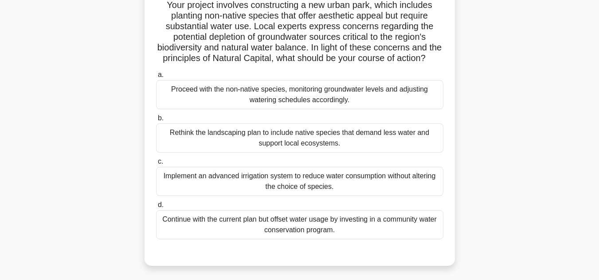
click at [303, 191] on div "Implement an advanced irrigation system to reduce water consumption without alt…" at bounding box center [299, 181] width 287 height 29
click at [156, 165] on input "c. Implement an advanced irrigation system to reduce water consumption without …" at bounding box center [156, 162] width 0 height 6
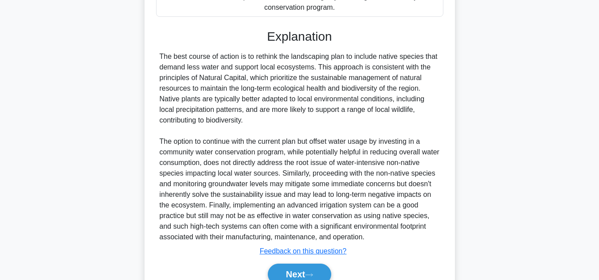
scroll to position [324, 0]
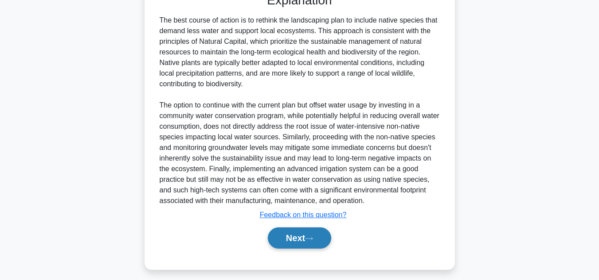
click at [293, 243] on button "Next" at bounding box center [299, 238] width 63 height 21
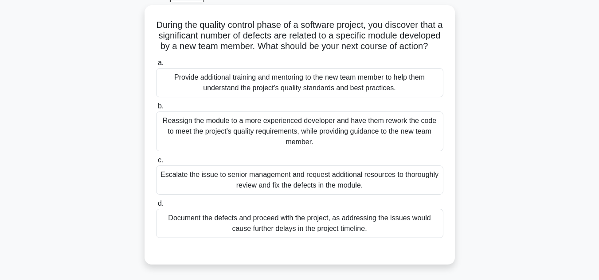
scroll to position [46, 0]
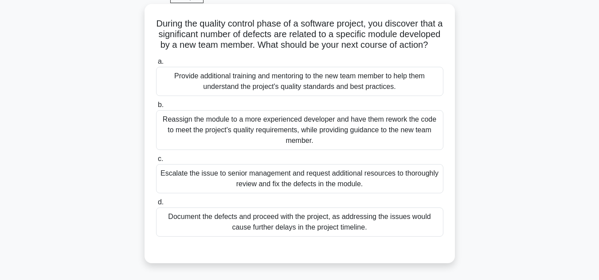
click at [323, 96] on div "Provide additional training and mentoring to the new team member to help them u…" at bounding box center [299, 81] width 287 height 29
click at [156, 65] on input "a. Provide additional training and mentoring to the new team member to help the…" at bounding box center [156, 62] width 0 height 6
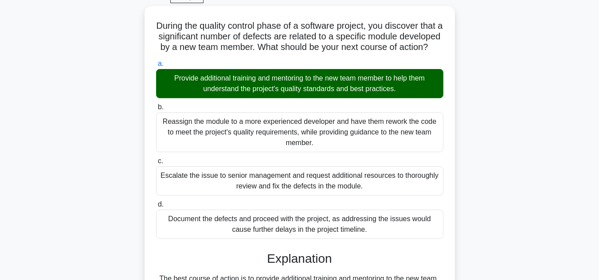
scroll to position [291, 0]
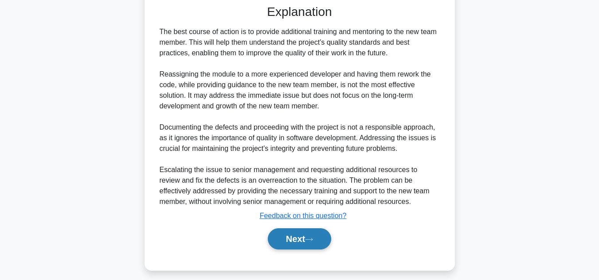
click at [283, 250] on button "Next" at bounding box center [299, 239] width 63 height 21
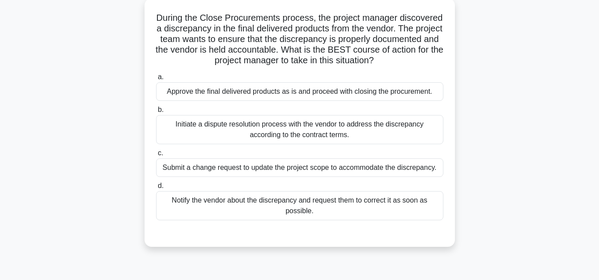
scroll to position [38, 0]
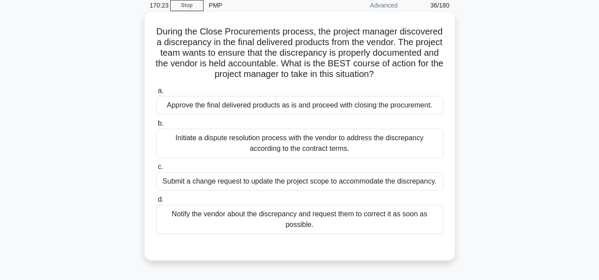
click at [347, 155] on div "Initiate a dispute resolution process with the vendor to address the discrepanc…" at bounding box center [299, 143] width 287 height 29
click at [156, 127] on input "b. Initiate a dispute resolution process with the vendor to address the discrep…" at bounding box center [156, 124] width 0 height 6
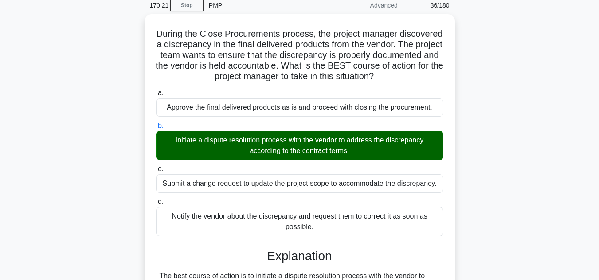
scroll to position [283, 0]
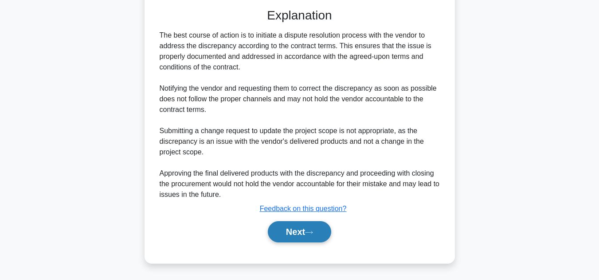
click at [297, 232] on button "Next" at bounding box center [299, 232] width 63 height 21
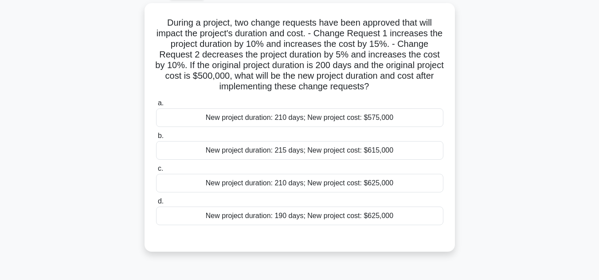
scroll to position [47, 0]
click at [320, 184] on div "New project duration: 210 days; New project cost: $625,000" at bounding box center [299, 182] width 287 height 19
click at [156, 171] on input "c. New project duration: 210 days; New project cost: $625,000" at bounding box center [156, 168] width 0 height 6
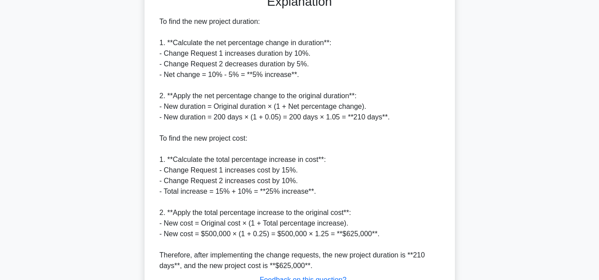
scroll to position [362, 0]
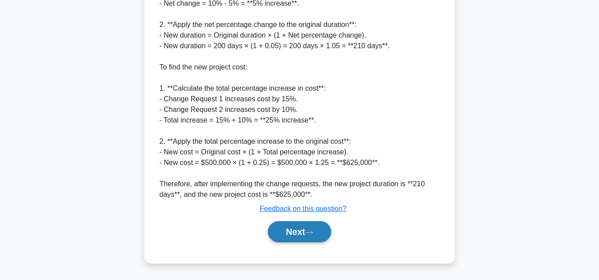
click at [292, 228] on button "Next" at bounding box center [299, 232] width 63 height 21
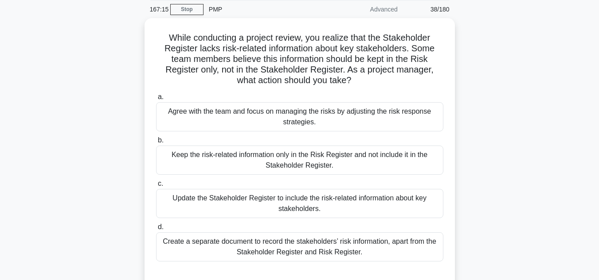
scroll to position [32, 0]
click at [369, 123] on div "Agree with the team and focus on managing the risks by adjusting the risk respo…" at bounding box center [299, 116] width 287 height 29
click at [156, 100] on input "a. Agree with the team and focus on managing the risks by adjusting the risk re…" at bounding box center [156, 97] width 0 height 6
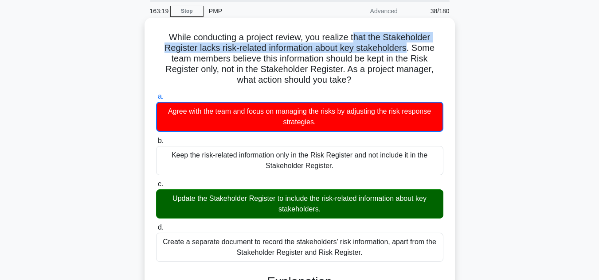
drag, startPoint x: 410, startPoint y: 47, endPoint x: 356, endPoint y: 36, distance: 55.3
click at [356, 36] on h5 "While conducting a project review, you realize that the Stakeholder Register la…" at bounding box center [299, 59] width 289 height 54
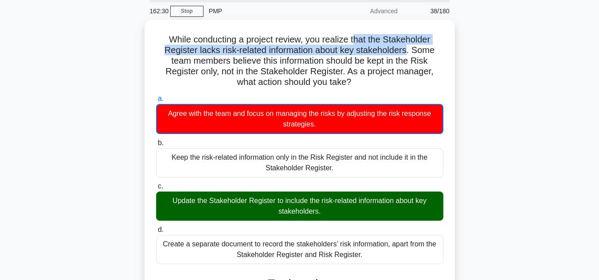
scroll to position [214, 0]
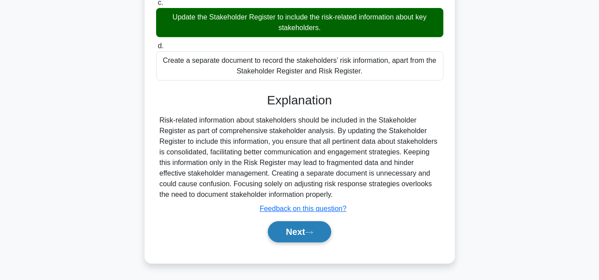
click at [295, 234] on button "Next" at bounding box center [299, 232] width 63 height 21
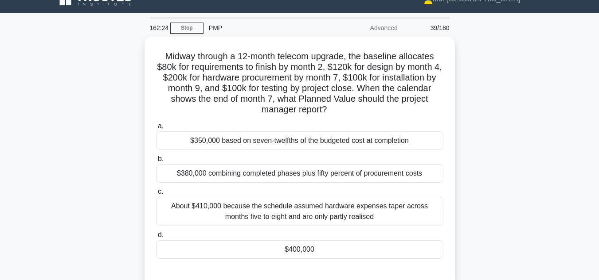
scroll to position [9, 0]
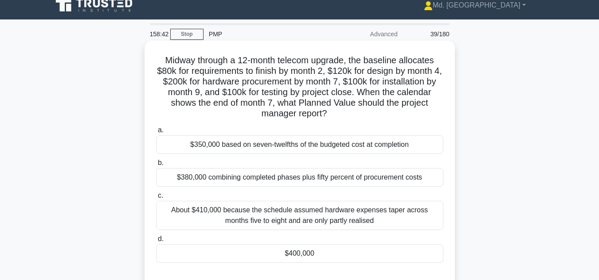
click at [303, 183] on div "$380,000 combining completed phases plus fifty percent of procurement costs" at bounding box center [299, 177] width 287 height 19
click at [156, 166] on input "b. $380,000 combining completed phases plus fifty percent of procurement costs" at bounding box center [156, 163] width 0 height 6
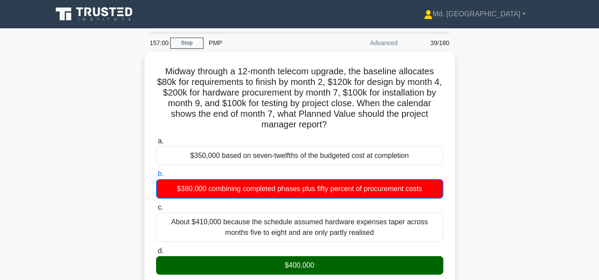
scroll to position [235, 0]
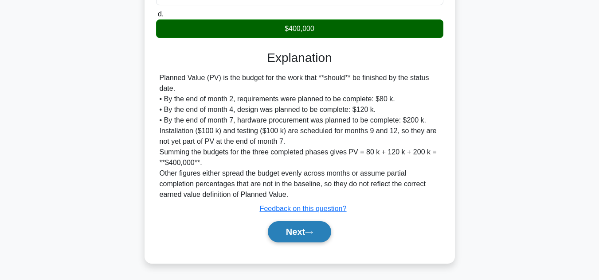
click at [295, 231] on button "Next" at bounding box center [299, 232] width 63 height 21
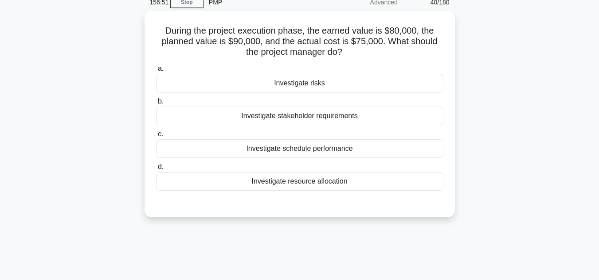
scroll to position [29, 0]
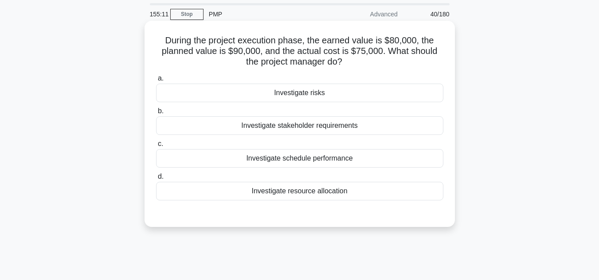
click at [312, 157] on div "Investigate schedule performance" at bounding box center [299, 158] width 287 height 19
click at [156, 147] on input "c. Investigate schedule performance" at bounding box center [156, 144] width 0 height 6
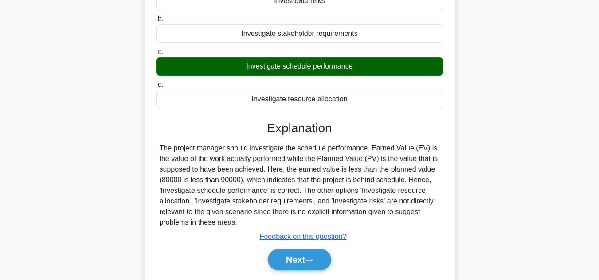
scroll to position [159, 0]
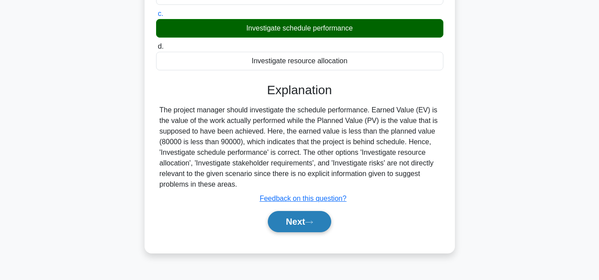
click at [311, 218] on button "Next" at bounding box center [299, 221] width 63 height 21
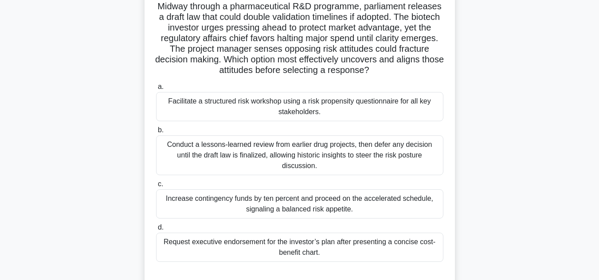
scroll to position [63, 0]
click at [328, 148] on div "Conduct a lessons-learned review from earlier drug projects, then defer any dec…" at bounding box center [299, 155] width 287 height 40
click at [156, 133] on input "b. Conduct a lessons-learned review from earlier drug projects, then defer any …" at bounding box center [156, 130] width 0 height 6
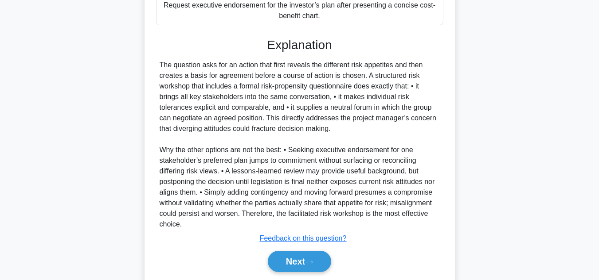
scroll to position [331, 0]
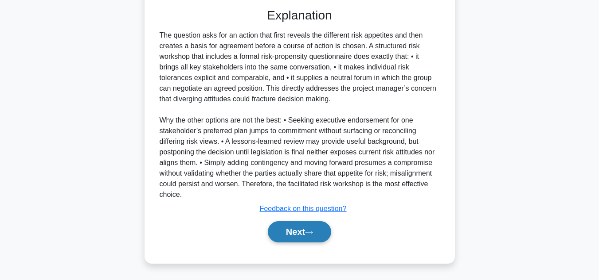
click at [299, 231] on button "Next" at bounding box center [299, 232] width 63 height 21
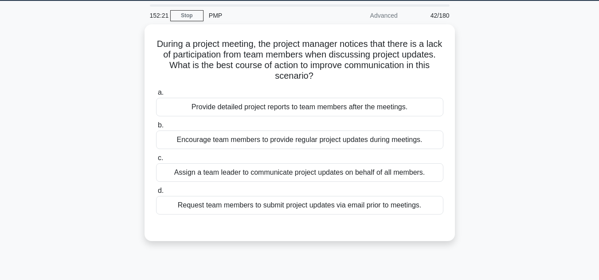
scroll to position [29, 0]
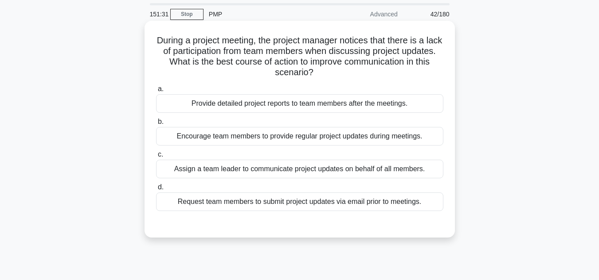
click at [310, 141] on div "Encourage team members to provide regular project updates during meetings." at bounding box center [299, 136] width 287 height 19
click at [156, 125] on input "b. Encourage team members to provide regular project updates during meetings." at bounding box center [156, 122] width 0 height 6
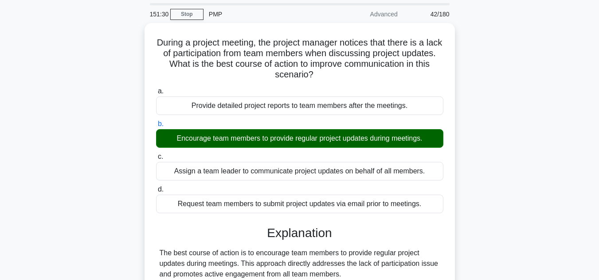
scroll to position [213, 0]
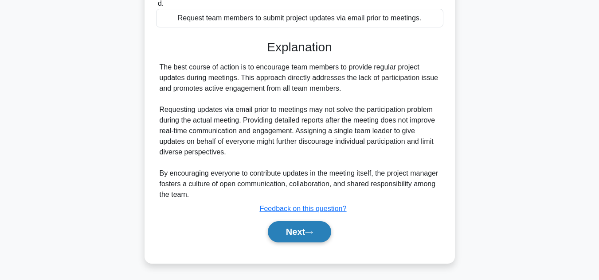
click at [289, 233] on button "Next" at bounding box center [299, 232] width 63 height 21
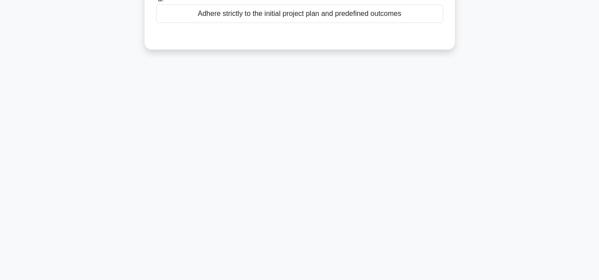
scroll to position [0, 0]
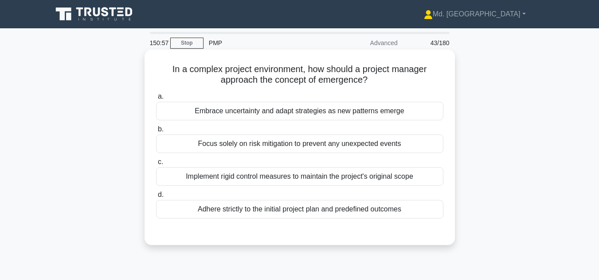
click at [337, 179] on div "Implement rigid control measures to maintain the project's original scope" at bounding box center [299, 176] width 287 height 19
click at [156, 165] on input "c. Implement rigid control measures to maintain the project's original scope" at bounding box center [156, 162] width 0 height 6
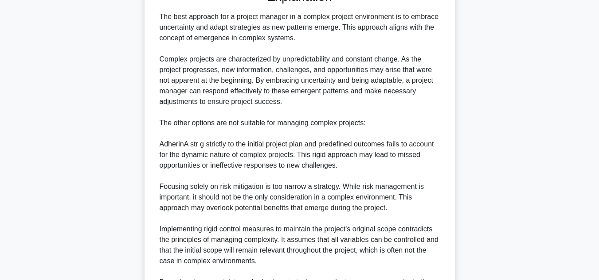
scroll to position [352, 0]
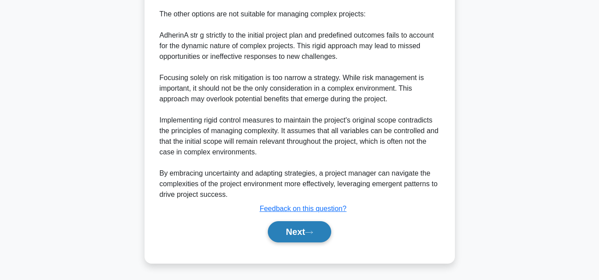
click at [293, 226] on button "Next" at bounding box center [299, 232] width 63 height 21
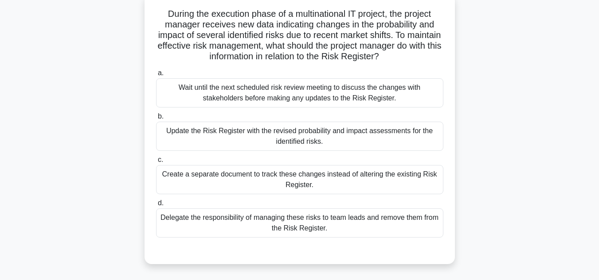
scroll to position [57, 0]
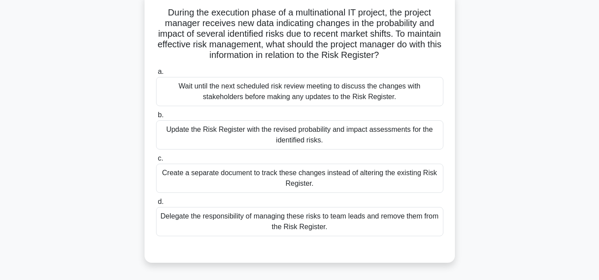
click at [209, 129] on div "Update the Risk Register with the revised probability and impact assessments fo…" at bounding box center [299, 135] width 287 height 29
click at [156, 118] on input "b. Update the Risk Register with the revised probability and impact assessments…" at bounding box center [156, 116] width 0 height 6
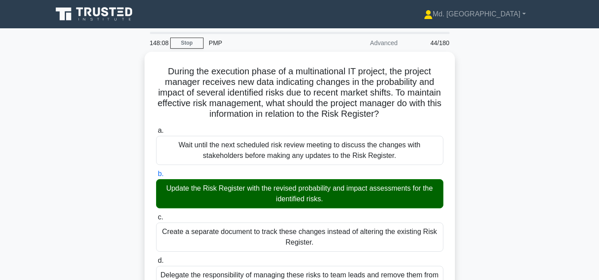
scroll to position [198, 0]
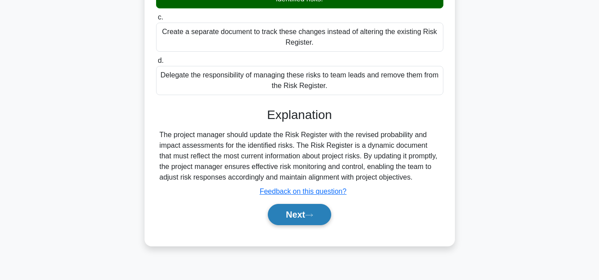
click at [290, 214] on button "Next" at bounding box center [299, 214] width 63 height 21
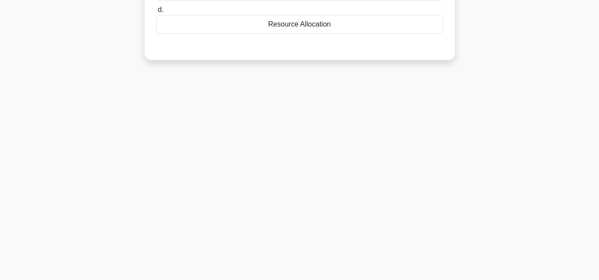
scroll to position [0, 0]
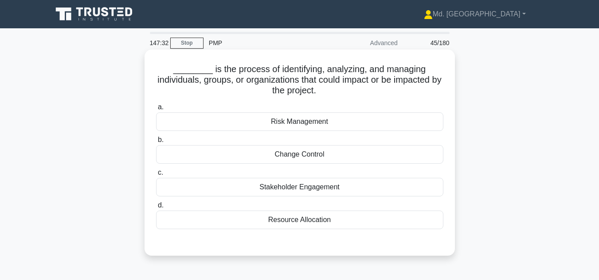
click at [312, 190] on div "Stakeholder Engagement" at bounding box center [299, 187] width 287 height 19
click at [156, 176] on input "c. Stakeholder Engagement" at bounding box center [156, 173] width 0 height 6
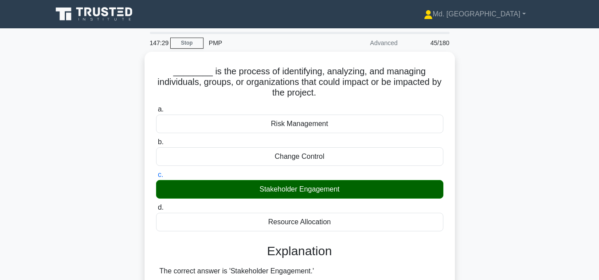
scroll to position [245, 0]
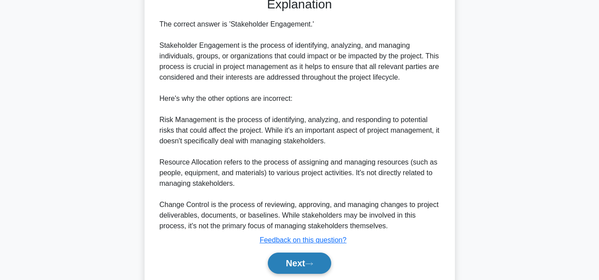
click at [292, 258] on button "Next" at bounding box center [299, 263] width 63 height 21
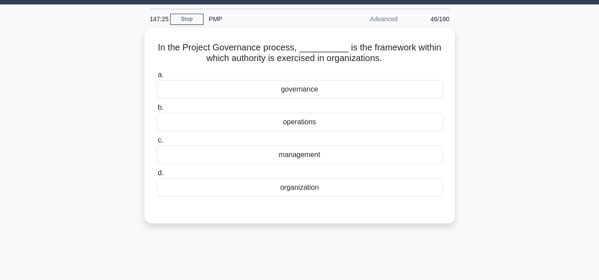
scroll to position [21, 0]
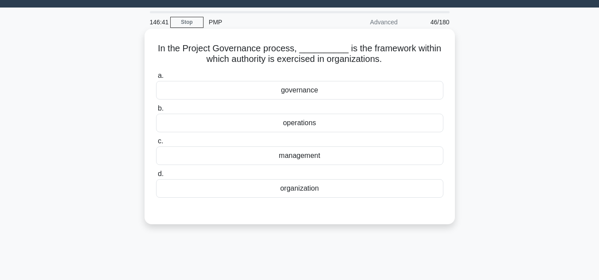
click at [299, 94] on div "governance" at bounding box center [299, 90] width 287 height 19
click at [156, 79] on input "a. governance" at bounding box center [156, 76] width 0 height 6
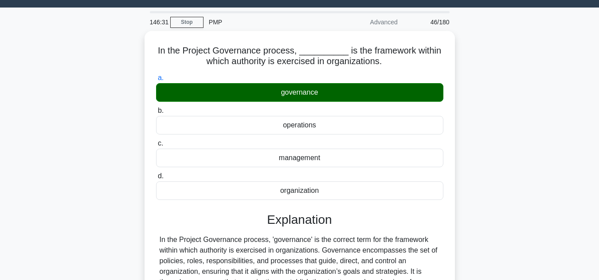
scroll to position [198, 0]
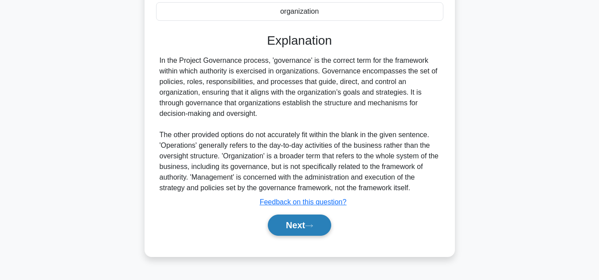
click at [303, 228] on button "Next" at bounding box center [299, 225] width 63 height 21
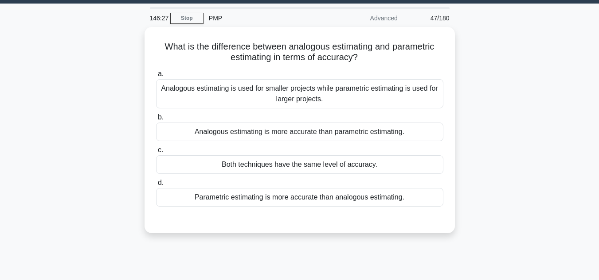
scroll to position [22, 0]
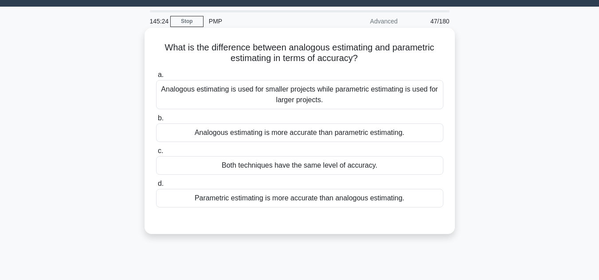
click at [245, 136] on div "Analogous estimating is more accurate than parametric estimating." at bounding box center [299, 133] width 287 height 19
click at [156, 121] on input "b. Analogous estimating is more accurate than parametric estimating." at bounding box center [156, 119] width 0 height 6
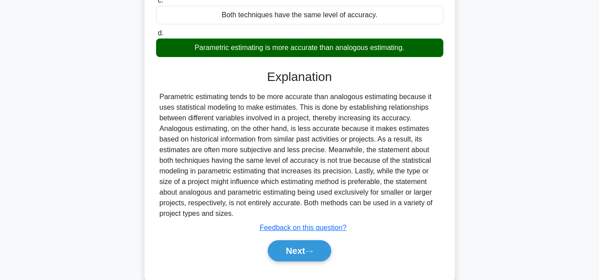
scroll to position [193, 0]
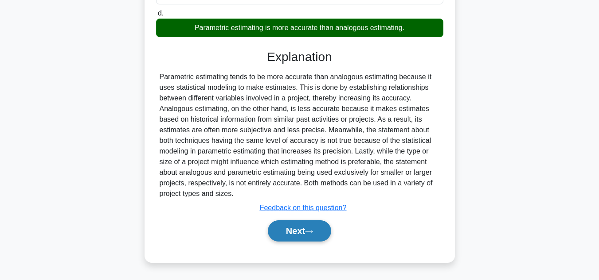
click at [284, 235] on button "Next" at bounding box center [299, 231] width 63 height 21
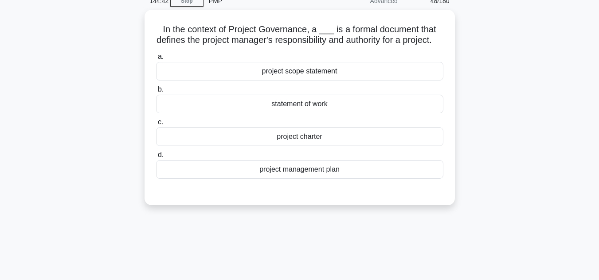
scroll to position [41, 0]
click at [365, 139] on div "project charter" at bounding box center [299, 136] width 287 height 19
click at [156, 124] on input "c. project charter" at bounding box center [156, 122] width 0 height 6
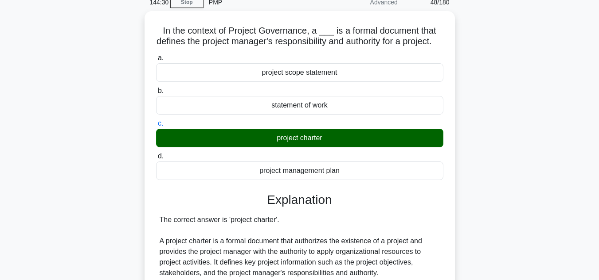
scroll to position [234, 0]
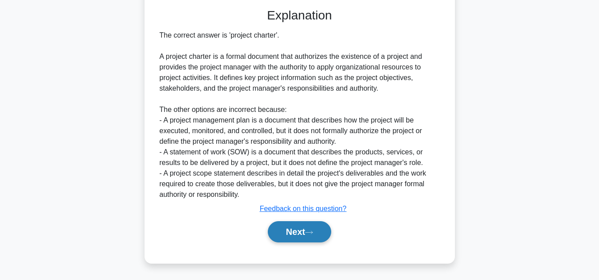
click at [303, 236] on button "Next" at bounding box center [299, 232] width 63 height 21
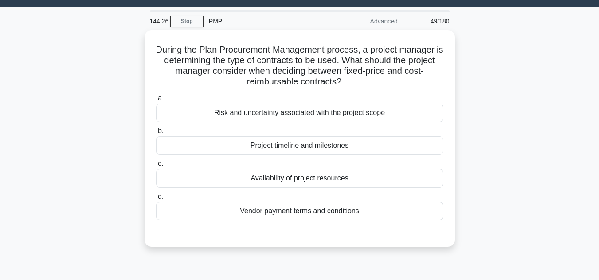
scroll to position [25, 0]
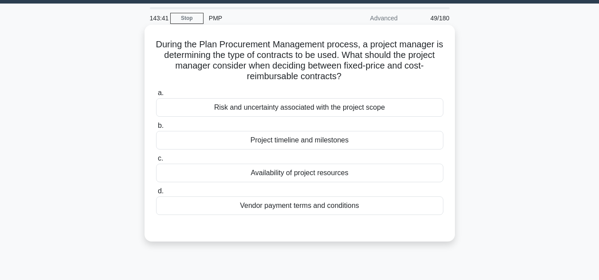
click at [349, 108] on div "Risk and uncertainty associated with the project scope" at bounding box center [299, 107] width 287 height 19
click at [156, 96] on input "a. Risk and uncertainty associated with the project scope" at bounding box center [156, 93] width 0 height 6
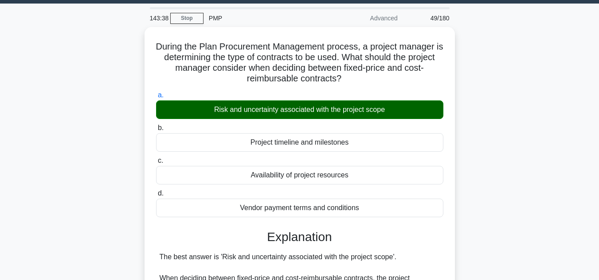
scroll to position [234, 0]
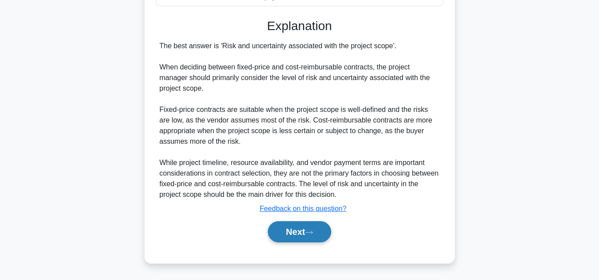
click at [295, 232] on button "Next" at bounding box center [299, 232] width 63 height 21
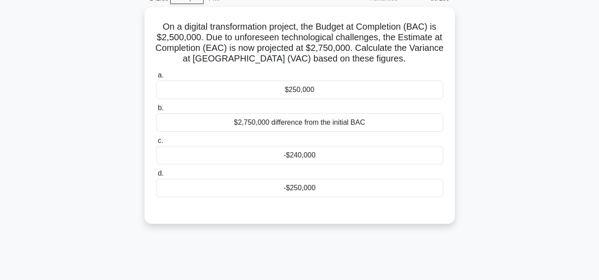
scroll to position [39, 0]
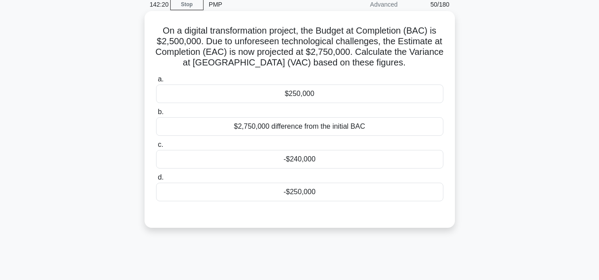
click at [271, 133] on div "$2,750,000 difference from the initial BAC" at bounding box center [299, 126] width 287 height 19
click at [156, 115] on input "b. $2,750,000 difference from the initial BAC" at bounding box center [156, 112] width 0 height 6
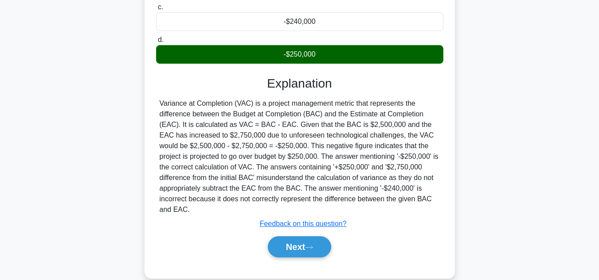
scroll to position [180, 0]
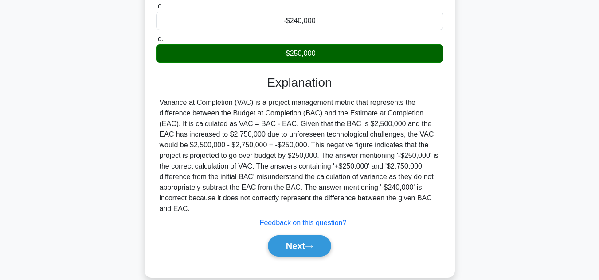
drag, startPoint x: 593, startPoint y: 202, endPoint x: 578, endPoint y: 203, distance: 15.1
click at [578, 203] on main "142:05 Stop PMP Advanced 50/180 On a digital transformation project, the Budget…" at bounding box center [299, 73] width 599 height 450
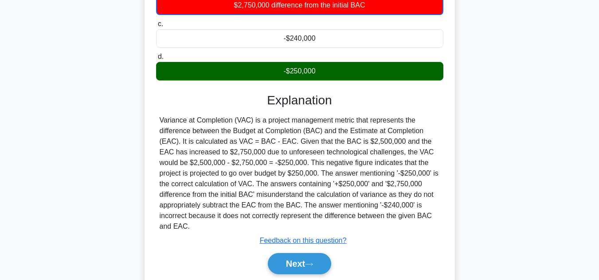
scroll to position [198, 0]
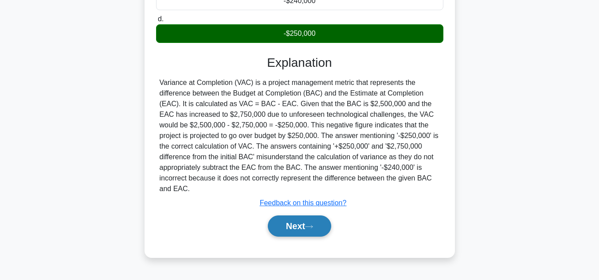
click at [291, 224] on button "Next" at bounding box center [299, 226] width 63 height 21
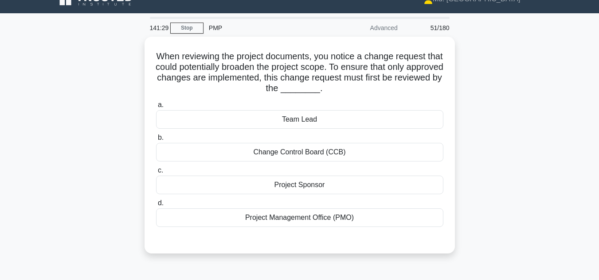
scroll to position [16, 0]
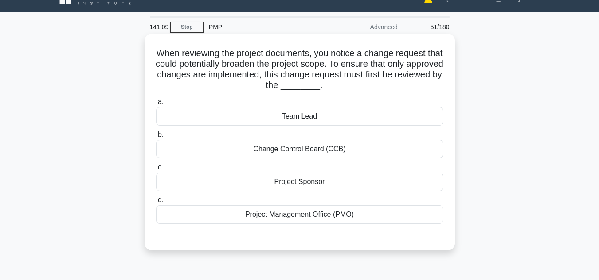
click at [303, 150] on div "Change Control Board (CCB)" at bounding box center [299, 149] width 287 height 19
click at [156, 138] on input "b. Change Control Board (CCB)" at bounding box center [156, 135] width 0 height 6
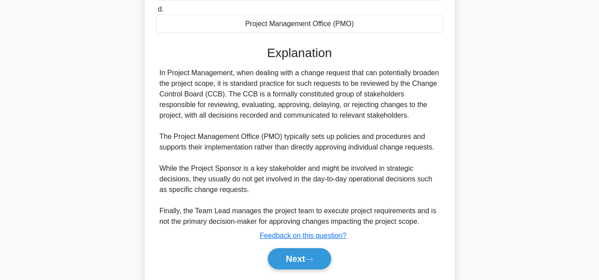
scroll to position [234, 0]
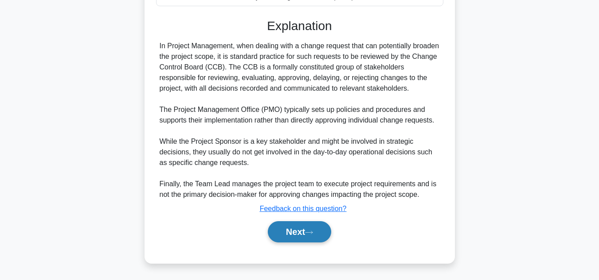
click at [300, 229] on button "Next" at bounding box center [299, 232] width 63 height 21
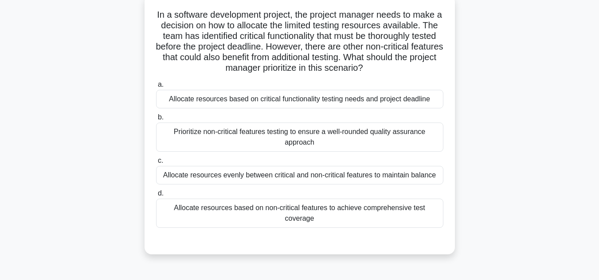
scroll to position [55, 0]
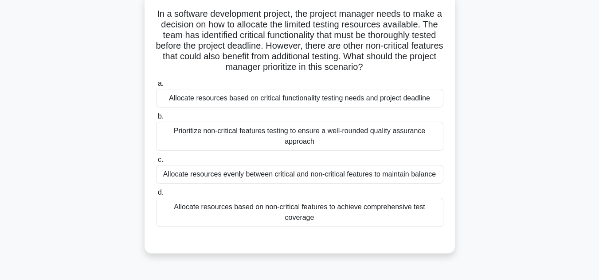
click at [365, 99] on div "Allocate resources based on critical functionality testing needs and project de…" at bounding box center [299, 98] width 287 height 19
click at [156, 87] on input "a. Allocate resources based on critical functionality testing needs and project…" at bounding box center [156, 84] width 0 height 6
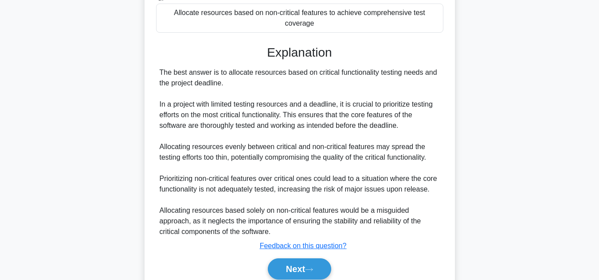
scroll to position [270, 0]
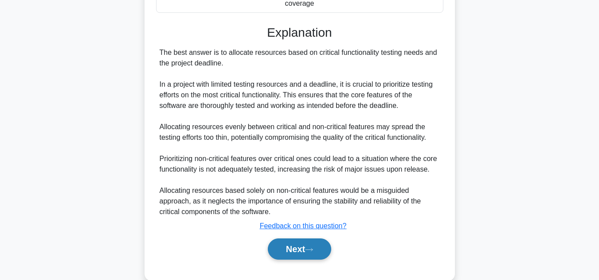
click at [290, 239] on button "Next" at bounding box center [299, 249] width 63 height 21
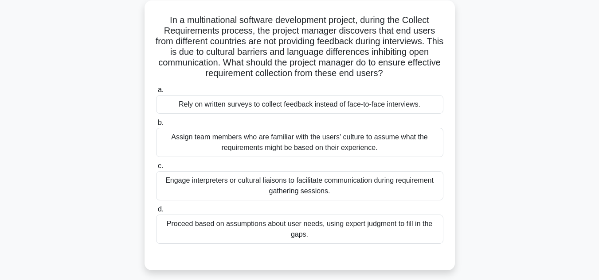
scroll to position [51, 0]
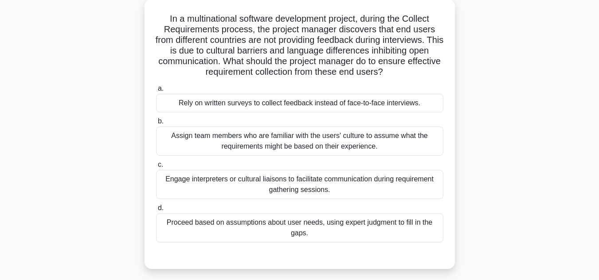
click at [290, 106] on div "Rely on written surveys to collect feedback instead of face-to-face interviews." at bounding box center [299, 103] width 287 height 19
click at [156, 92] on input "a. Rely on written surveys to collect feedback instead of face-to-face intervie…" at bounding box center [156, 89] width 0 height 6
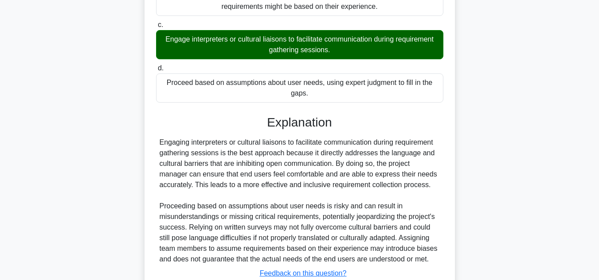
scroll to position [257, 0]
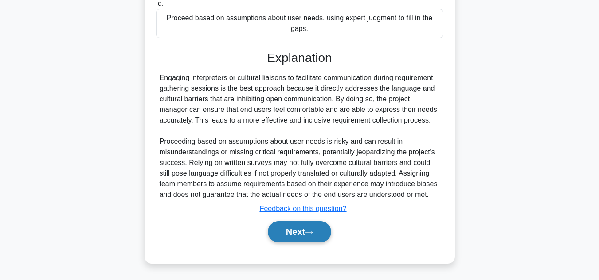
click at [291, 236] on button "Next" at bounding box center [299, 232] width 63 height 21
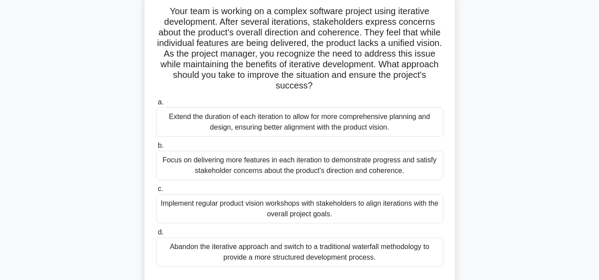
scroll to position [61, 0]
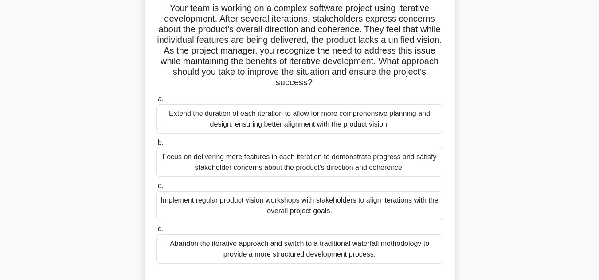
click at [333, 211] on div "Implement regular product vision workshops with stakeholders to align iteration…" at bounding box center [299, 205] width 287 height 29
click at [156, 189] on input "c. Implement regular product vision workshops with stakeholders to align iterat…" at bounding box center [156, 186] width 0 height 6
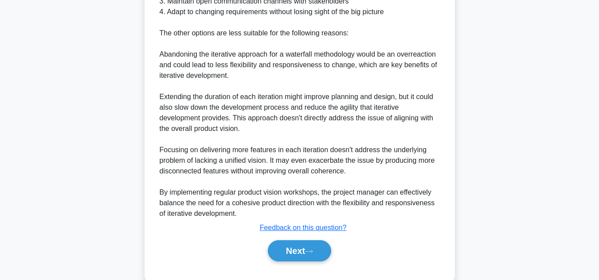
scroll to position [489, 0]
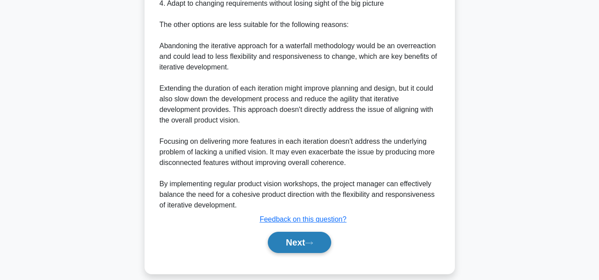
click at [296, 238] on button "Next" at bounding box center [299, 242] width 63 height 21
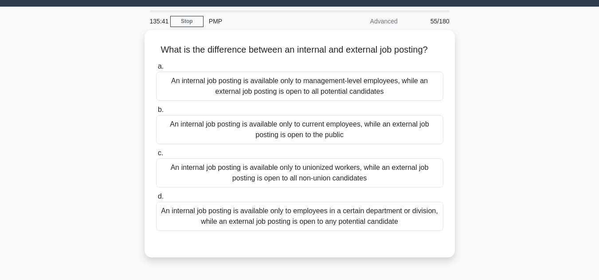
scroll to position [20, 0]
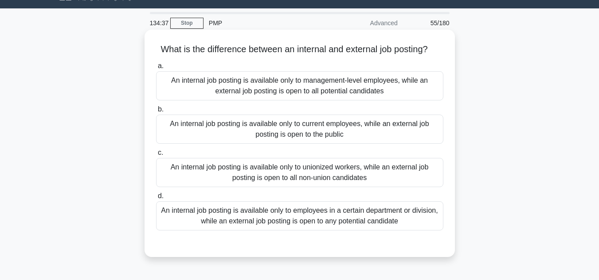
click at [345, 127] on div "An internal job posting is available only to current employees, while an extern…" at bounding box center [299, 129] width 287 height 29
click at [156, 113] on input "b. An internal job posting is available only to current employees, while an ext…" at bounding box center [156, 110] width 0 height 6
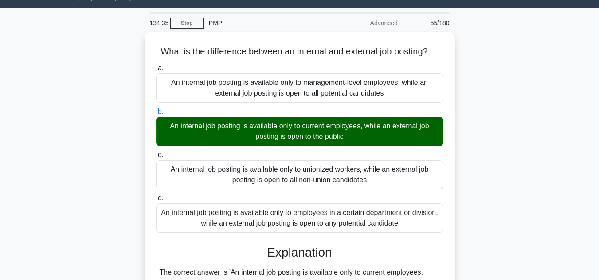
scroll to position [198, 0]
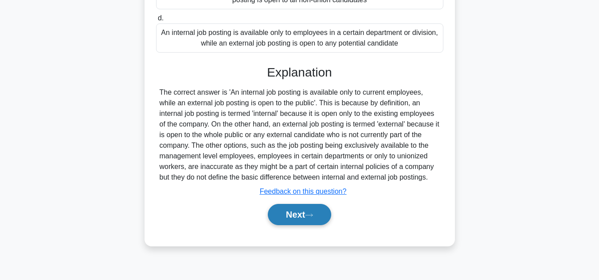
click at [299, 210] on button "Next" at bounding box center [299, 214] width 63 height 21
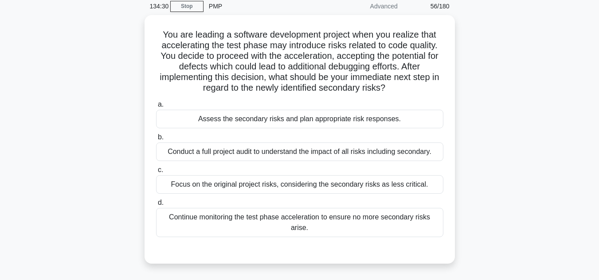
scroll to position [32, 0]
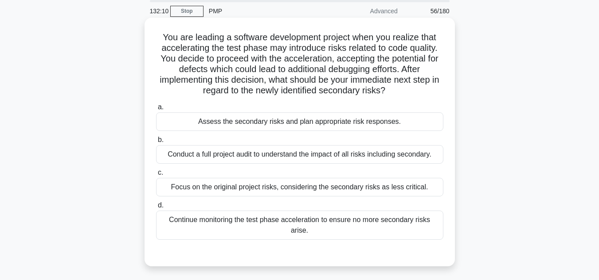
click at [382, 161] on div "Conduct a full project audit to understand the impact of all risks including se…" at bounding box center [299, 154] width 287 height 19
click at [156, 143] on input "b. Conduct a full project audit to understand the impact of all risks including…" at bounding box center [156, 140] width 0 height 6
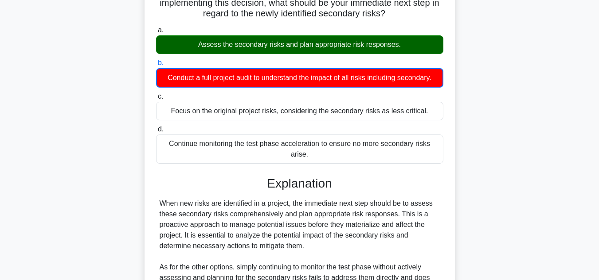
scroll to position [222, 0]
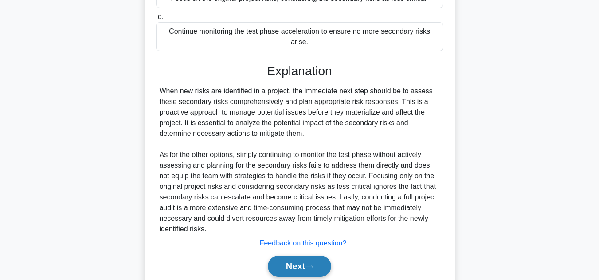
click at [287, 256] on button "Next" at bounding box center [299, 266] width 63 height 21
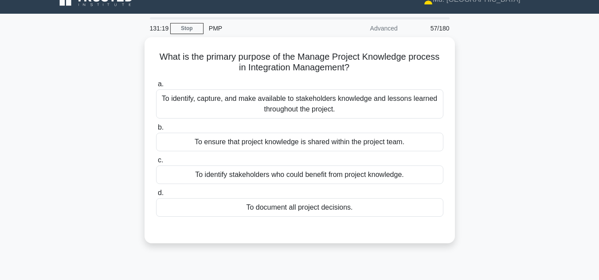
scroll to position [0, 0]
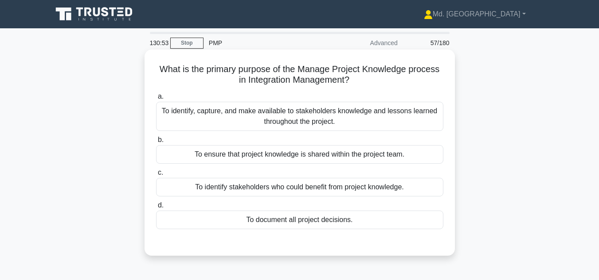
click at [327, 121] on div "To identify, capture, and make available to stakeholders knowledge and lessons …" at bounding box center [299, 116] width 287 height 29
click at [156, 100] on input "a. To identify, capture, and make available to stakeholders knowledge and lesso…" at bounding box center [156, 97] width 0 height 6
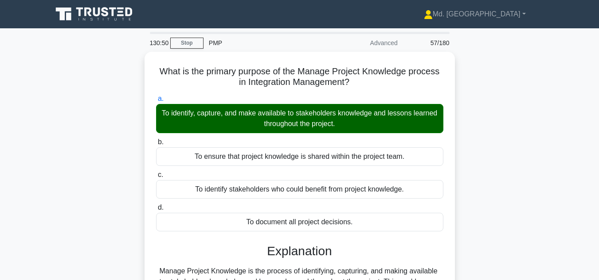
scroll to position [198, 0]
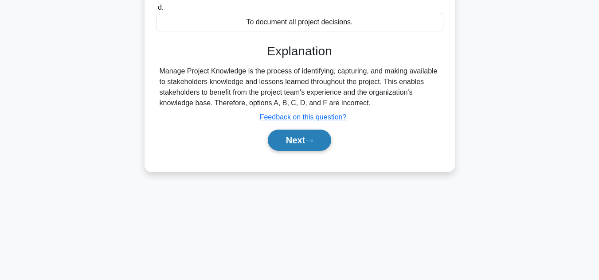
click at [304, 138] on button "Next" at bounding box center [299, 140] width 63 height 21
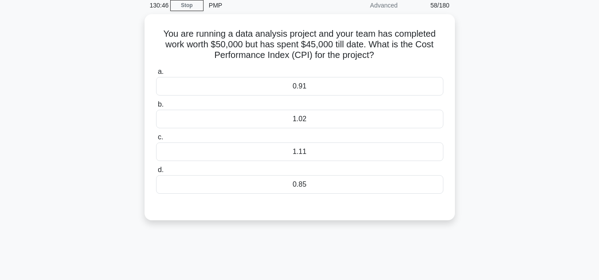
scroll to position [37, 0]
click at [327, 154] on div "1.11" at bounding box center [299, 150] width 287 height 19
click at [156, 139] on input "c. 1.11" at bounding box center [156, 136] width 0 height 6
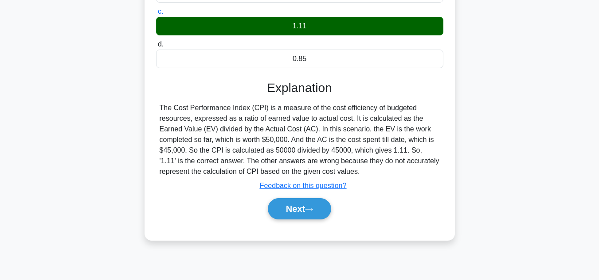
scroll to position [198, 0]
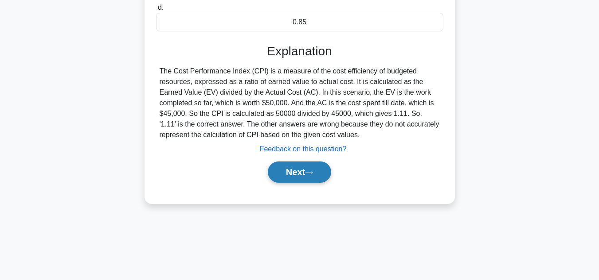
click at [295, 171] on button "Next" at bounding box center [299, 172] width 63 height 21
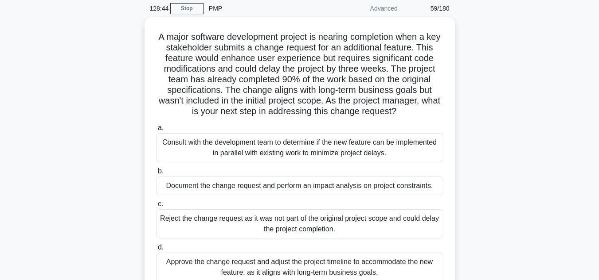
scroll to position [0, 0]
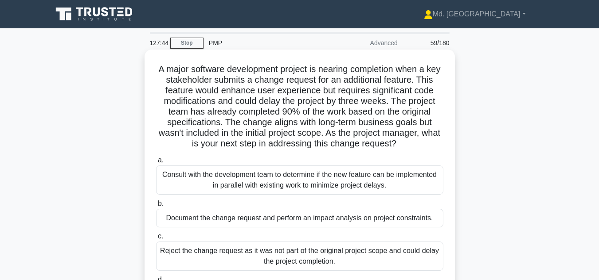
click at [361, 229] on div "a. Consult with the development team to determine if the new feature can be imp…" at bounding box center [300, 234] width 298 height 163
click at [355, 220] on div "Document the change request and perform an impact analysis on project constrain…" at bounding box center [299, 218] width 287 height 19
click at [156, 207] on input "b. Document the change request and perform an impact analysis on project constr…" at bounding box center [156, 204] width 0 height 6
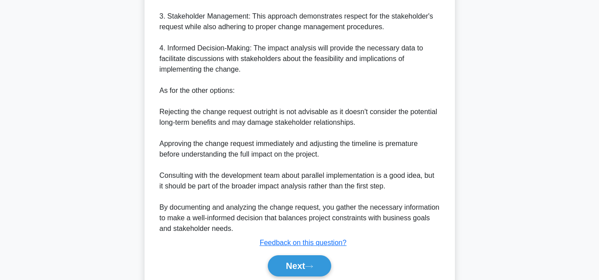
scroll to position [484, 0]
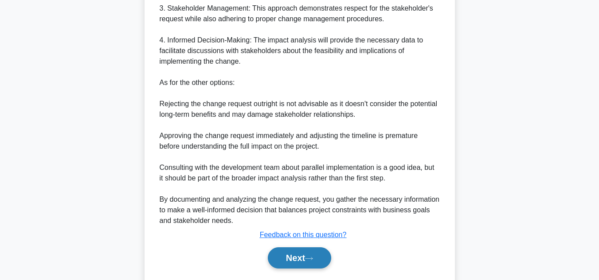
click at [294, 254] on button "Next" at bounding box center [299, 258] width 63 height 21
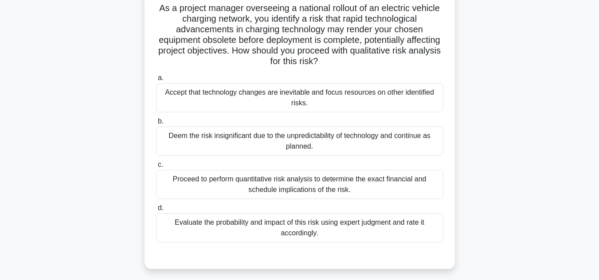
scroll to position [64, 0]
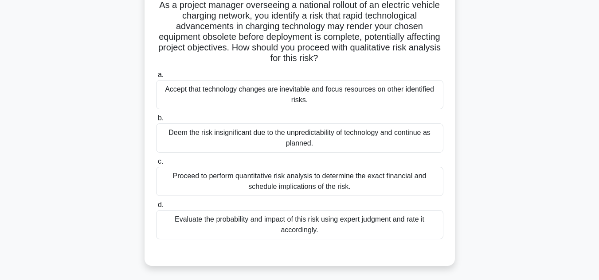
click at [308, 232] on div "Evaluate the probability and impact of this risk using expert judgment and rate…" at bounding box center [299, 224] width 287 height 29
click at [156, 208] on input "d. Evaluate the probability and impact of this risk using expert judgment and r…" at bounding box center [156, 205] width 0 height 6
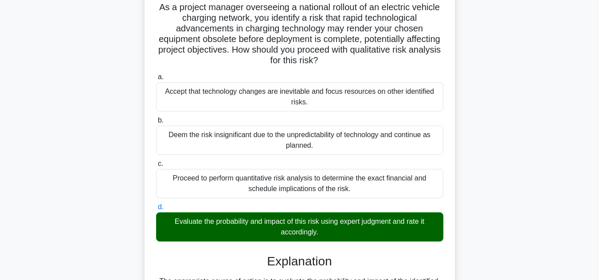
scroll to position [266, 0]
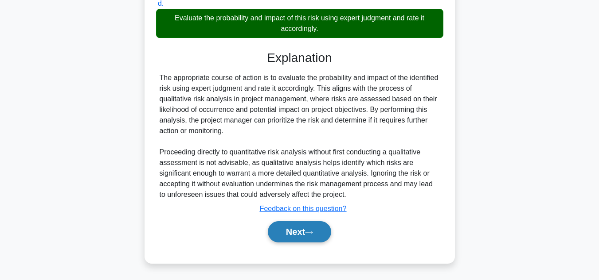
click at [288, 228] on button "Next" at bounding box center [299, 232] width 63 height 21
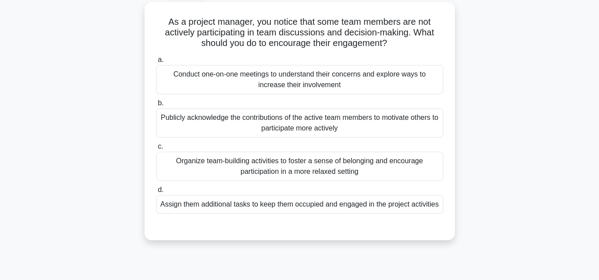
scroll to position [48, 0]
click at [317, 167] on div "Organize team-building activities to foster a sense of belonging and encourage …" at bounding box center [299, 165] width 287 height 29
click at [156, 149] on input "c. Organize team-building activities to [PERSON_NAME] a sense of belonging and …" at bounding box center [156, 146] width 0 height 6
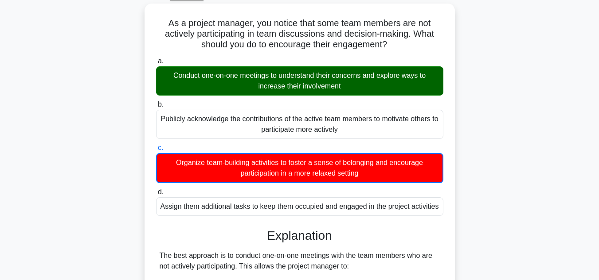
scroll to position [267, 0]
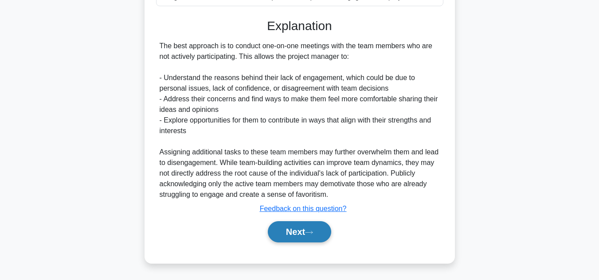
click at [295, 233] on button "Next" at bounding box center [299, 232] width 63 height 21
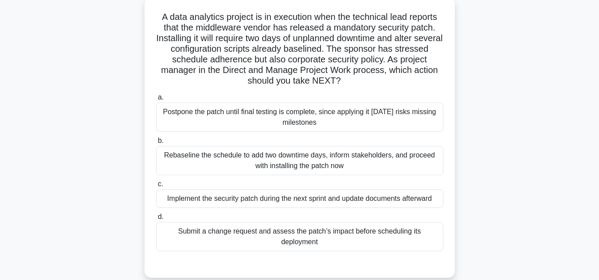
scroll to position [62, 0]
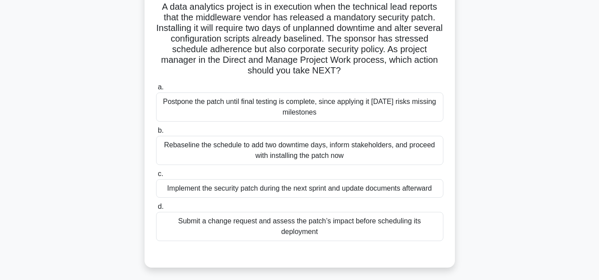
click at [249, 220] on div "Submit a change request and assess the patch’s impact before scheduling its dep…" at bounding box center [299, 226] width 287 height 29
click at [156, 210] on input "d. Submit a change request and assess the patch’s impact before scheduling its …" at bounding box center [156, 207] width 0 height 6
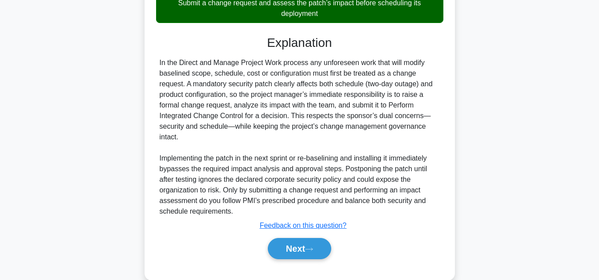
scroll to position [298, 0]
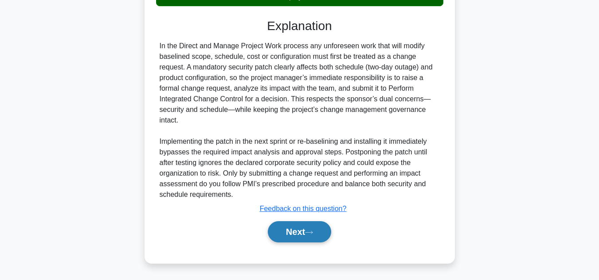
click at [288, 230] on button "Next" at bounding box center [299, 232] width 63 height 21
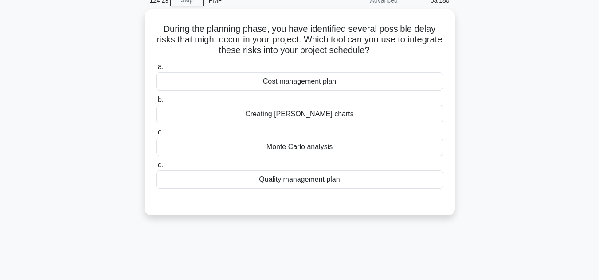
scroll to position [47, 0]
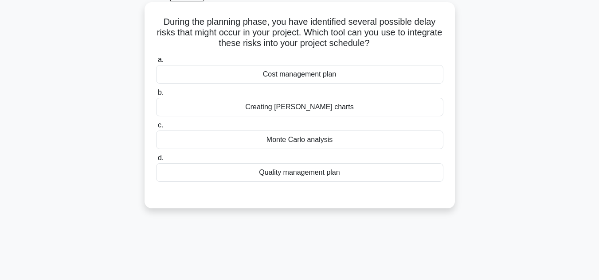
click at [312, 109] on div "Creating [PERSON_NAME] charts" at bounding box center [299, 107] width 287 height 19
click at [156, 96] on input "b. Creating [PERSON_NAME] charts" at bounding box center [156, 93] width 0 height 6
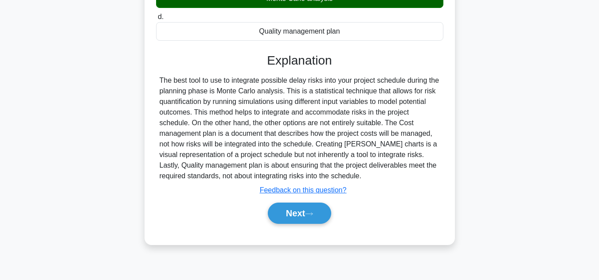
scroll to position [198, 0]
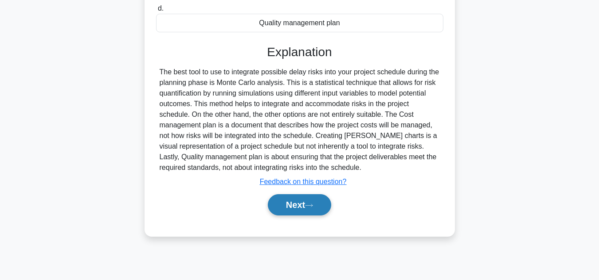
click at [288, 197] on button "Next" at bounding box center [299, 204] width 63 height 21
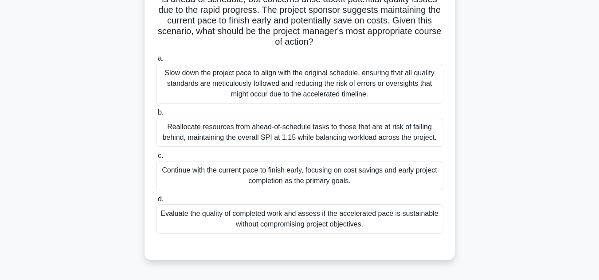
scroll to position [112, 0]
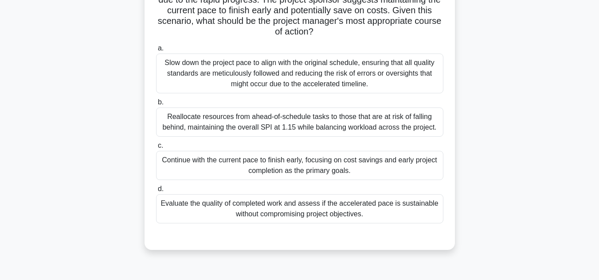
click at [337, 118] on div "Reallocate resources from ahead-of-schedule tasks to those that are at risk of …" at bounding box center [299, 122] width 287 height 29
click at [156, 105] on input "b. Reallocate resources from ahead-of-schedule tasks to those that are at risk …" at bounding box center [156, 103] width 0 height 6
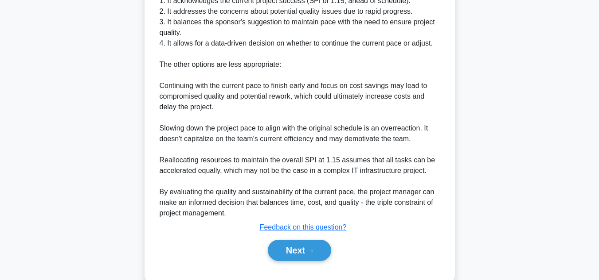
scroll to position [459, 0]
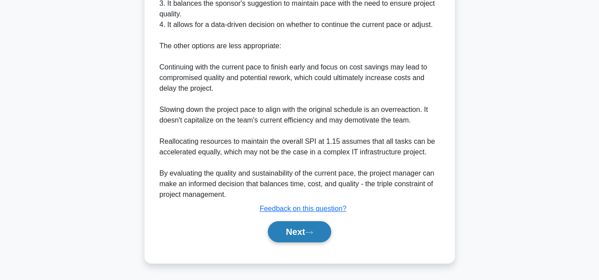
click at [291, 229] on button "Next" at bounding box center [299, 232] width 63 height 21
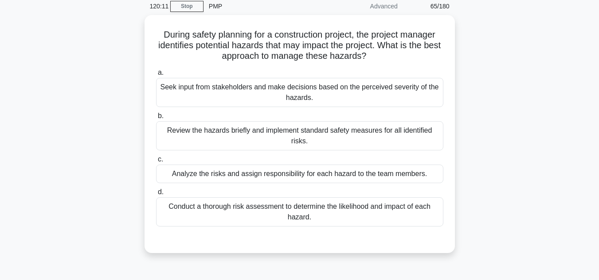
scroll to position [41, 0]
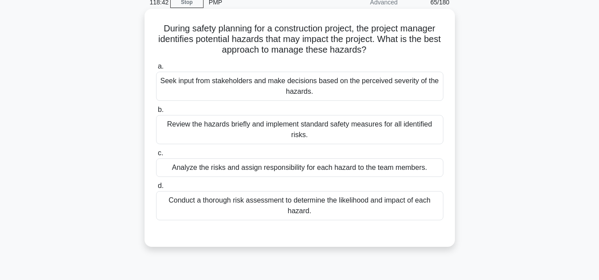
click at [249, 129] on div "Review the hazards briefly and implement standard safety measures for all ident…" at bounding box center [299, 129] width 287 height 29
click at [156, 113] on input "b. Review the hazards briefly and implement standard safety measures for all id…" at bounding box center [156, 110] width 0 height 6
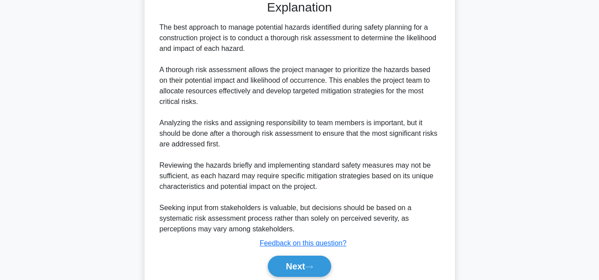
scroll to position [310, 0]
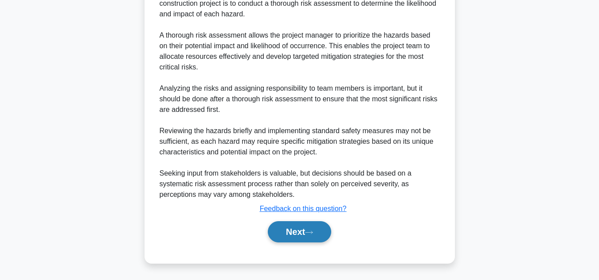
click at [292, 234] on button "Next" at bounding box center [299, 232] width 63 height 21
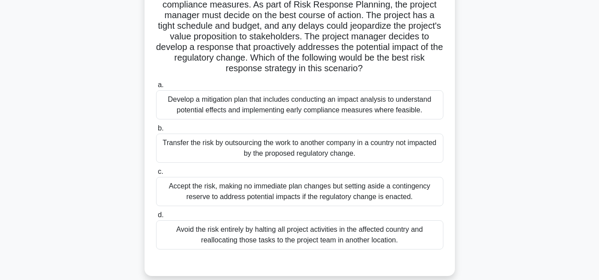
scroll to position [159, 0]
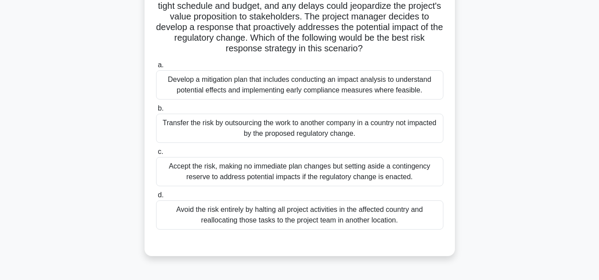
click at [215, 93] on div "Develop a mitigation plan that includes conducting an impact analysis to unders…" at bounding box center [299, 84] width 287 height 29
click at [156, 68] on input "a. Develop a mitigation plan that includes conducting an impact analysis to und…" at bounding box center [156, 65] width 0 height 6
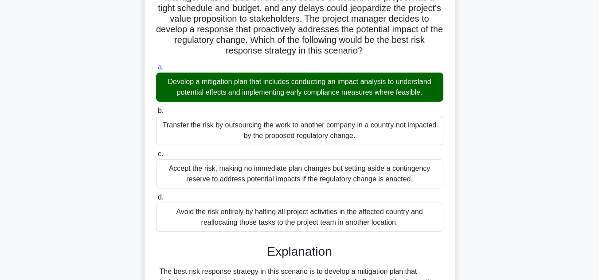
scroll to position [383, 0]
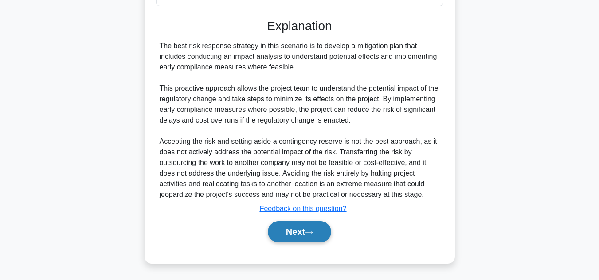
click at [295, 233] on button "Next" at bounding box center [299, 232] width 63 height 21
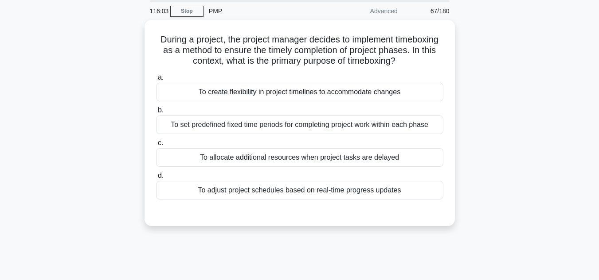
scroll to position [34, 0]
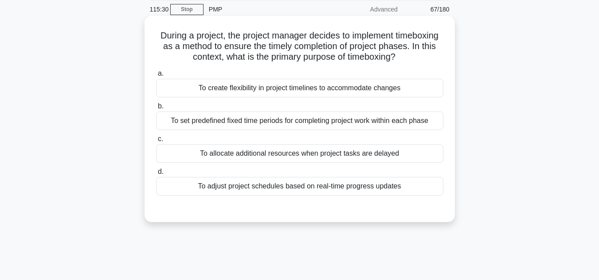
click at [302, 124] on div "To set predefined fixed time periods for completing project work within each ph…" at bounding box center [299, 121] width 287 height 19
click at [156, 109] on input "b. To set predefined fixed time periods for completing project work within each…" at bounding box center [156, 107] width 0 height 6
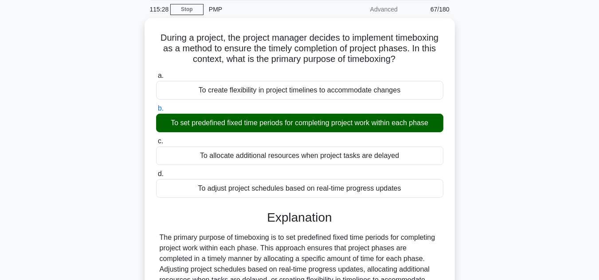
scroll to position [198, 0]
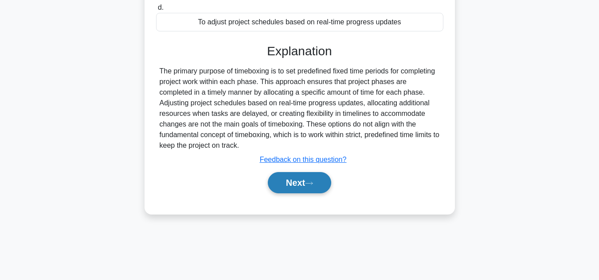
click at [316, 180] on button "Next" at bounding box center [299, 182] width 63 height 21
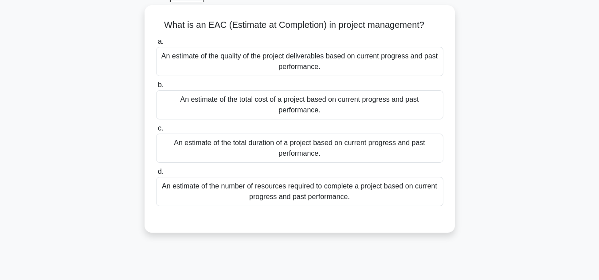
scroll to position [47, 0]
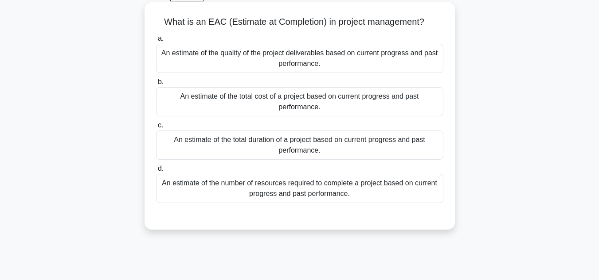
click at [274, 103] on div "An estimate of the total cost of a project based on current progress and past p…" at bounding box center [299, 101] width 287 height 29
click at [156, 85] on input "b. An estimate of the total cost of a project based on current progress and pas…" at bounding box center [156, 82] width 0 height 6
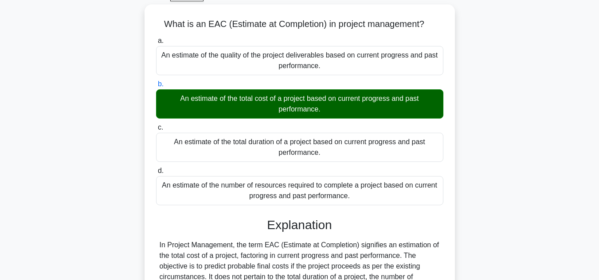
scroll to position [198, 0]
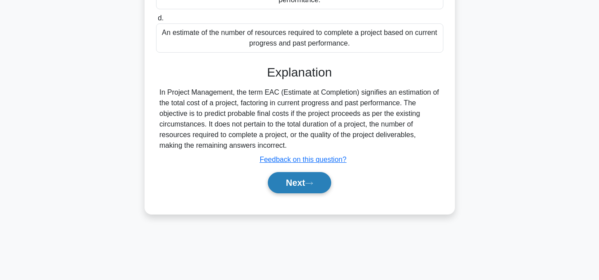
click at [288, 185] on button "Next" at bounding box center [299, 182] width 63 height 21
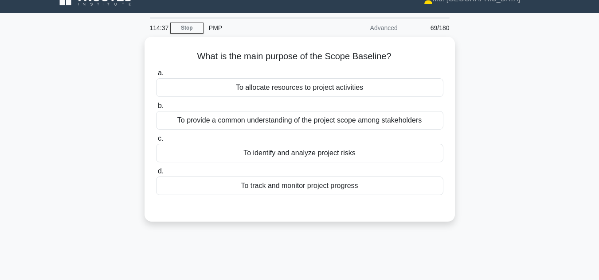
scroll to position [0, 0]
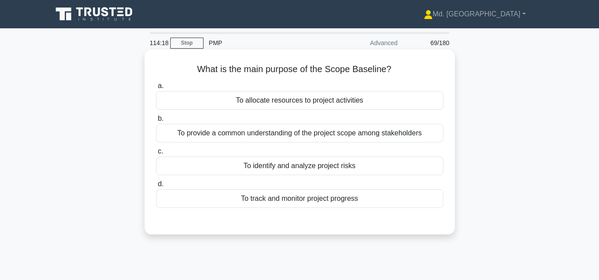
click at [341, 137] on div "To provide a common understanding of the project scope among stakeholders" at bounding box center [299, 133] width 287 height 19
click at [156, 122] on input "b. To provide a common understanding of the project scope among stakeholders" at bounding box center [156, 119] width 0 height 6
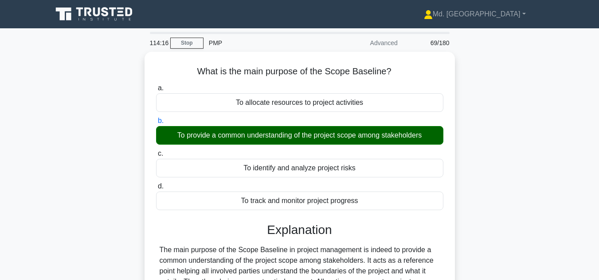
scroll to position [198, 0]
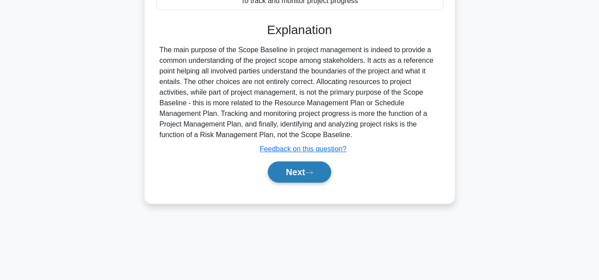
click at [290, 172] on button "Next" at bounding box center [299, 172] width 63 height 21
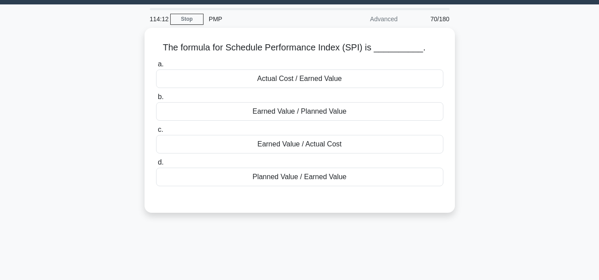
scroll to position [0, 0]
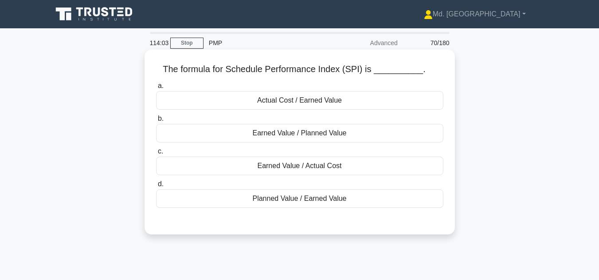
click at [365, 131] on div "Earned Value / Planned Value" at bounding box center [299, 133] width 287 height 19
click at [156, 122] on input "b. Earned Value / Planned Value" at bounding box center [156, 119] width 0 height 6
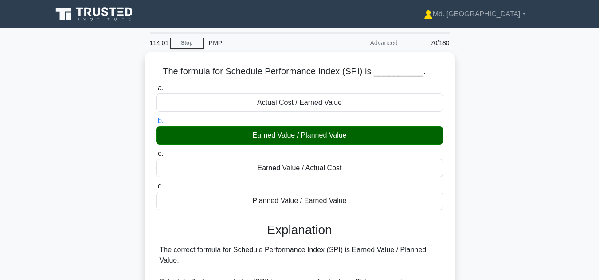
scroll to position [245, 0]
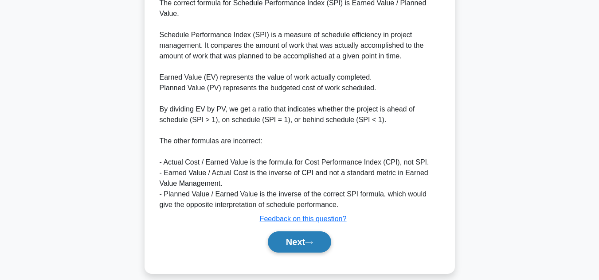
click at [294, 232] on button "Next" at bounding box center [299, 242] width 63 height 21
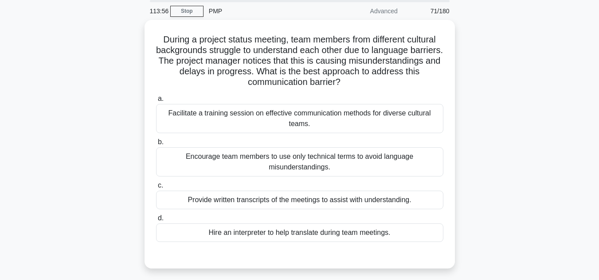
scroll to position [34, 0]
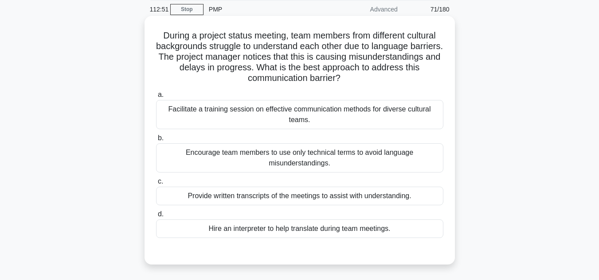
click at [275, 230] on div "Hire an interpreter to help translate during team meetings." at bounding box center [299, 229] width 287 height 19
click at [156, 218] on input "d. Hire an interpreter to help translate during team meetings." at bounding box center [156, 215] width 0 height 6
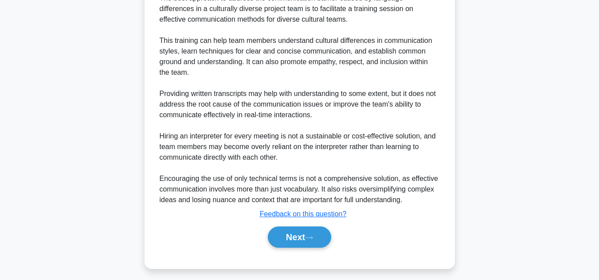
scroll to position [320, 0]
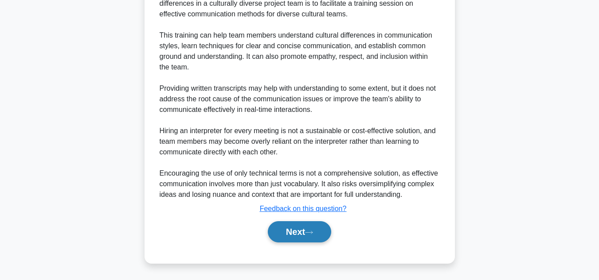
click at [297, 232] on button "Next" at bounding box center [299, 232] width 63 height 21
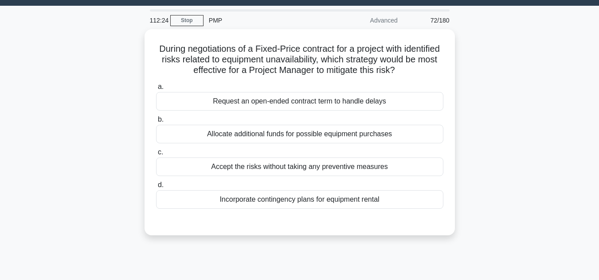
scroll to position [21, 0]
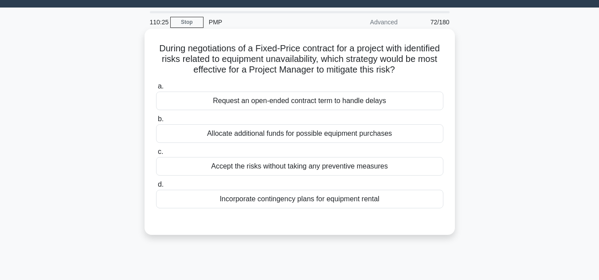
click at [296, 207] on div "Incorporate contingency plans for equipment rental" at bounding box center [299, 199] width 287 height 19
click at [156, 188] on input "d. Incorporate contingency plans for equipment rental" at bounding box center [156, 185] width 0 height 6
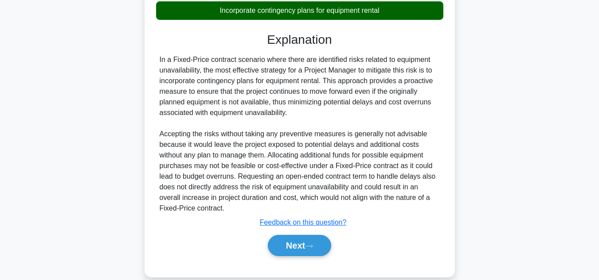
scroll to position [214, 0]
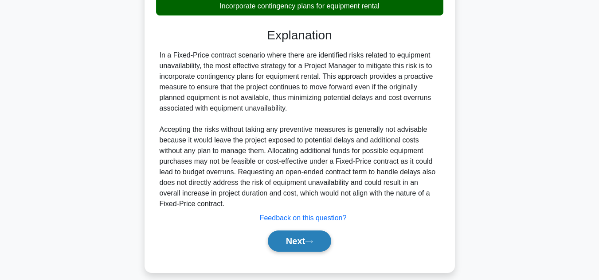
click at [288, 239] on button "Next" at bounding box center [299, 241] width 63 height 21
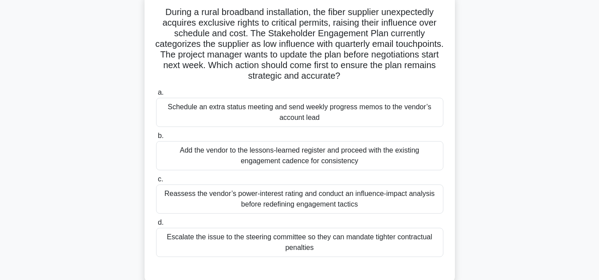
scroll to position [61, 0]
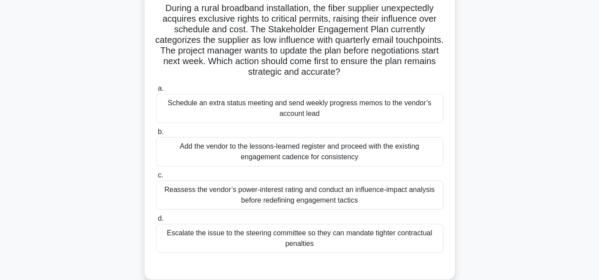
click at [283, 199] on div "Reassess the vendor’s power-interest rating and conduct an influence-impact ana…" at bounding box center [299, 195] width 287 height 29
click at [156, 179] on input "c. Reassess the vendor’s power-interest rating and conduct an influence-impact …" at bounding box center [156, 176] width 0 height 6
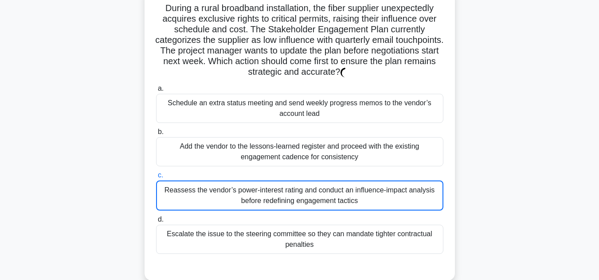
click at [283, 199] on div "Reassess the vendor’s power-interest rating and conduct an influence-impact ana…" at bounding box center [299, 196] width 287 height 30
click at [156, 179] on input "c. Reassess the vendor’s power-interest rating and conduct an influence-impact …" at bounding box center [156, 176] width 0 height 6
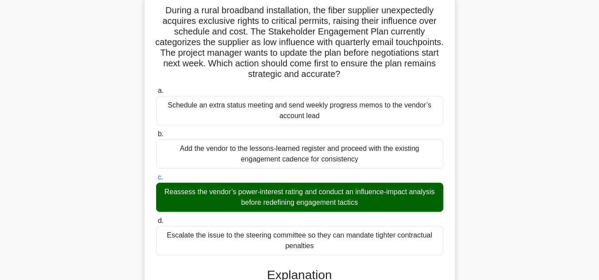
scroll to position [298, 0]
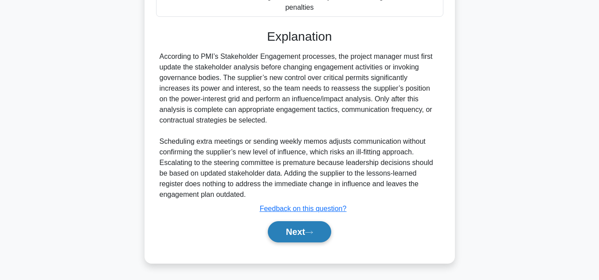
click at [292, 226] on button "Next" at bounding box center [299, 232] width 63 height 21
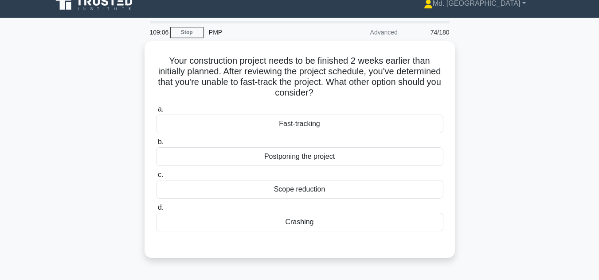
scroll to position [11, 0]
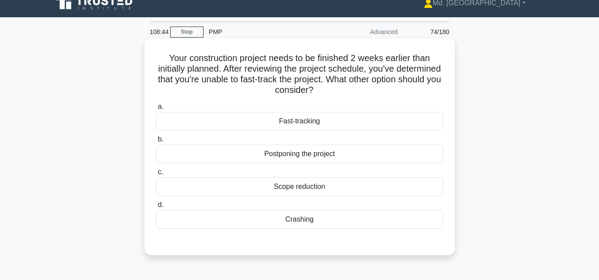
click at [307, 222] on div "Crashing" at bounding box center [299, 219] width 287 height 19
click at [156, 208] on input "d. Crashing" at bounding box center [156, 205] width 0 height 6
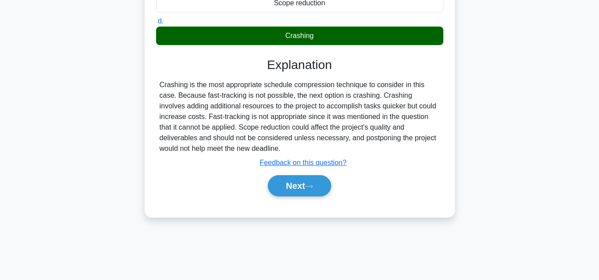
scroll to position [198, 0]
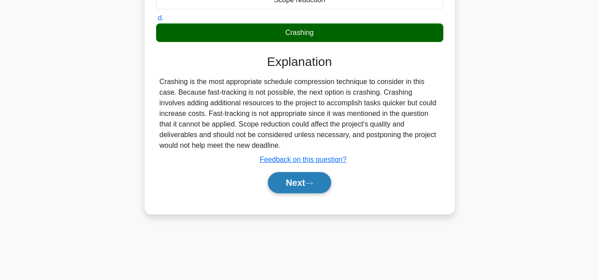
click at [293, 184] on button "Next" at bounding box center [299, 182] width 63 height 21
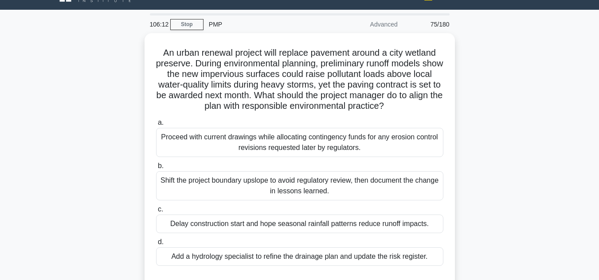
scroll to position [0, 0]
